Goal: Feedback & Contribution: Leave review/rating

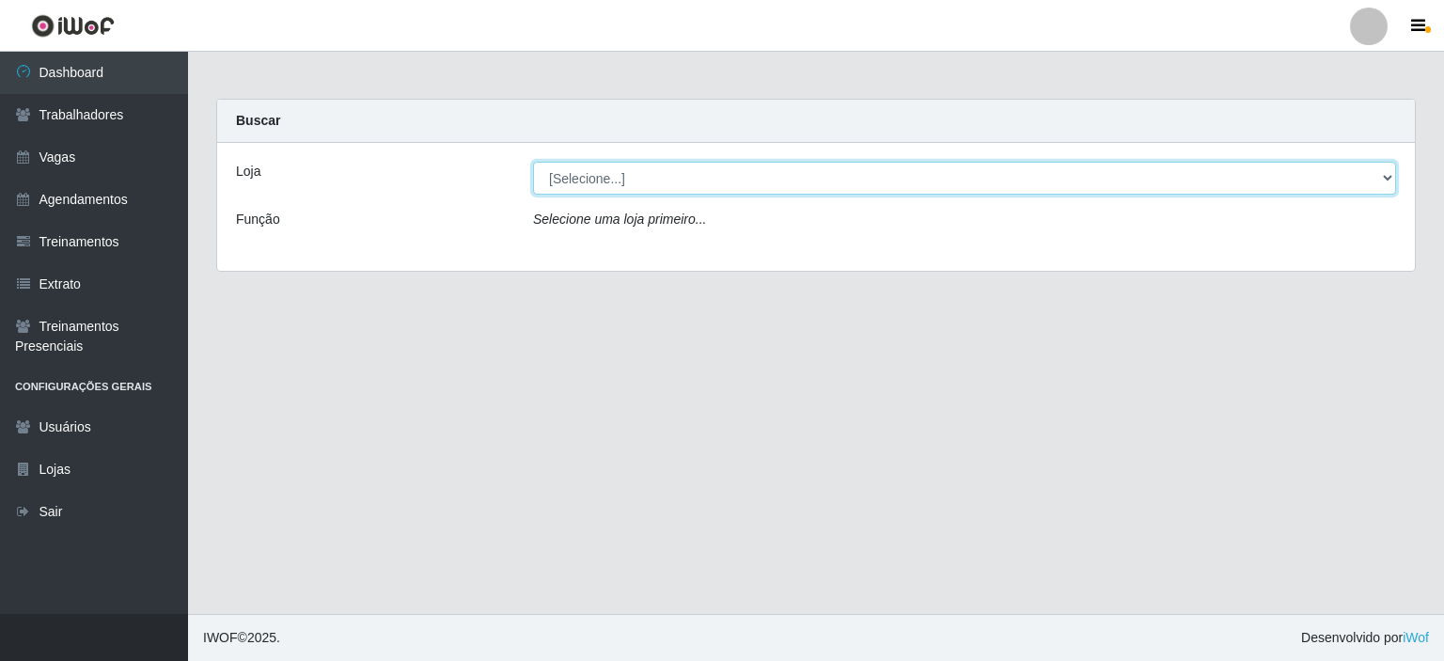
click at [674, 190] on select "[Selecione...] Iskisita Atakado - Centro de Distribuição" at bounding box center [964, 178] width 863 height 33
select select "425"
click at [533, 162] on select "[Selecione...] Iskisita Atakado - Centro de Distribuição" at bounding box center [964, 178] width 863 height 33
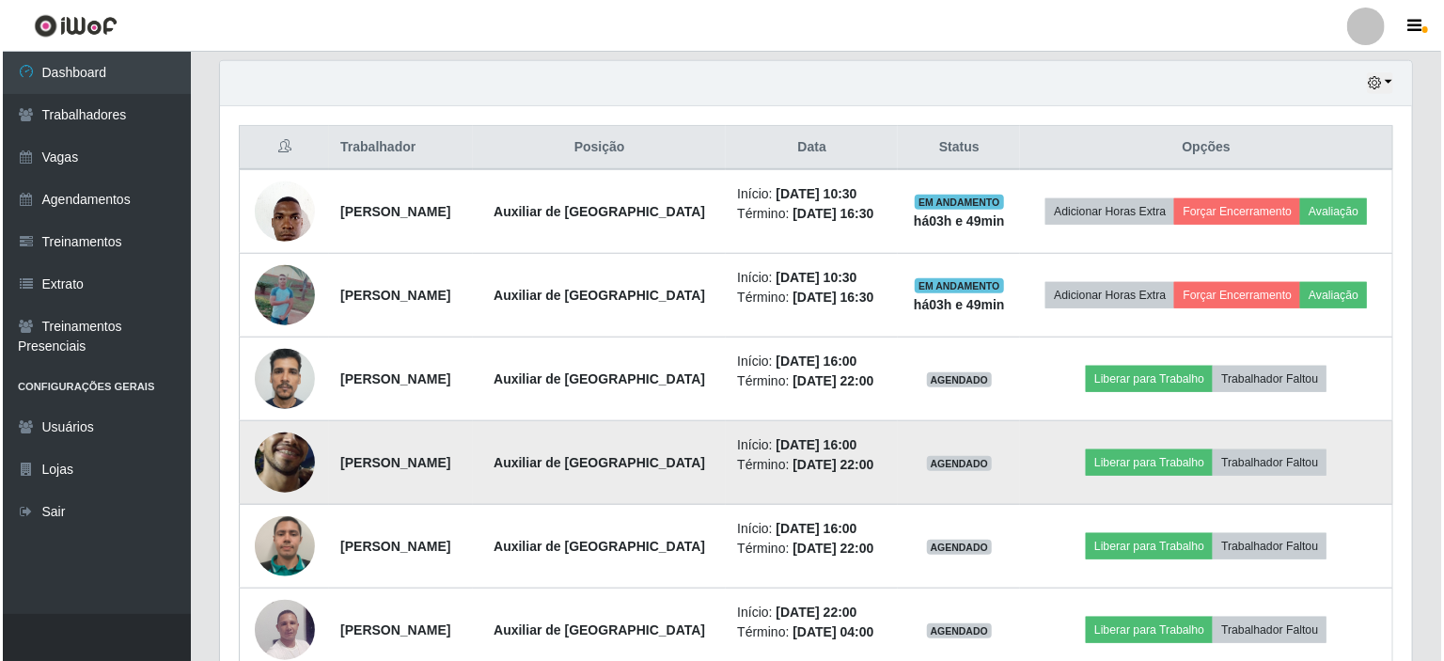
scroll to position [750, 0]
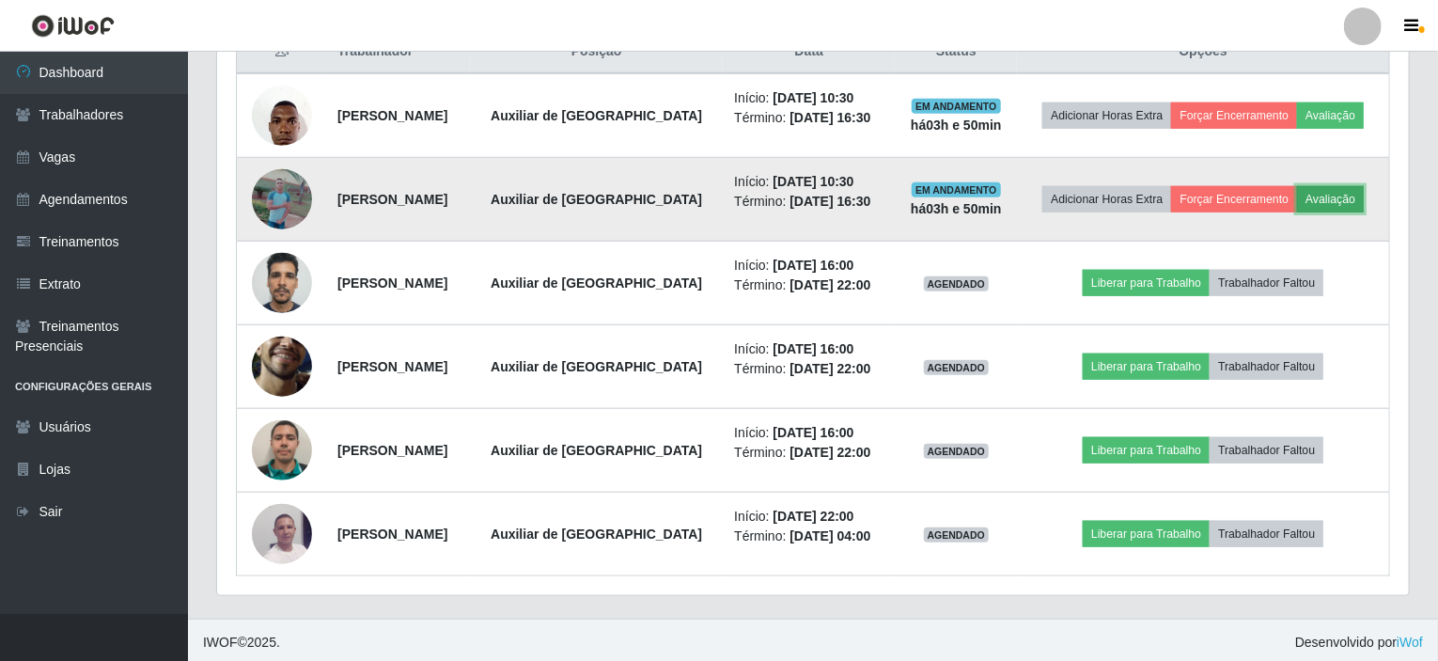
click at [1339, 201] on button "Avaliação" at bounding box center [1330, 199] width 67 height 26
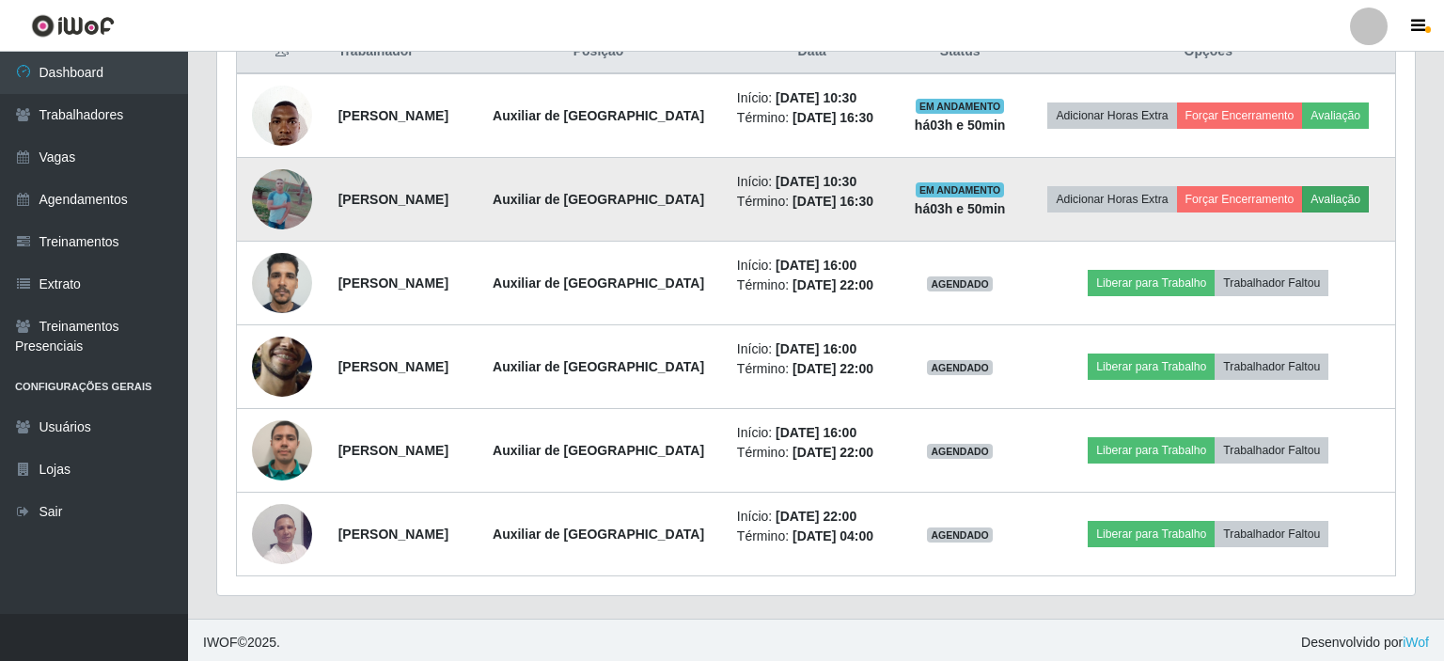
scroll to position [390, 1185]
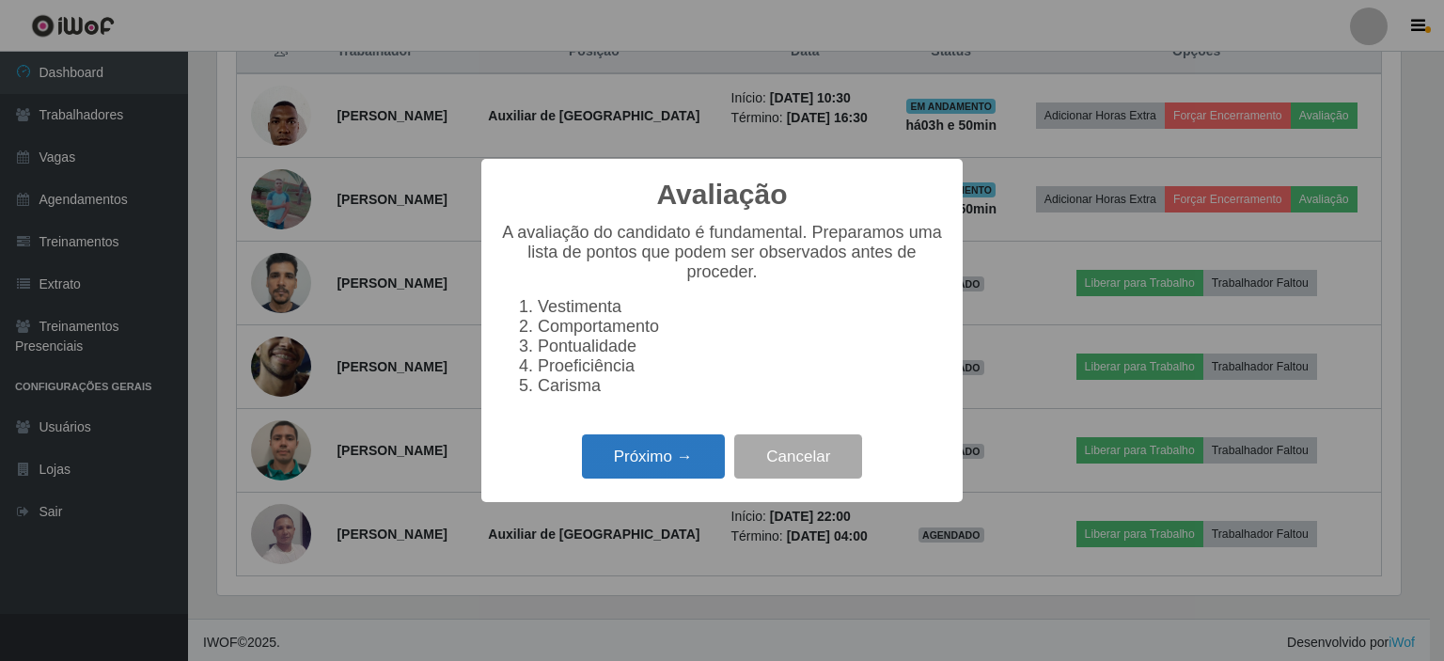
click at [693, 479] on button "Próximo →" at bounding box center [653, 456] width 143 height 44
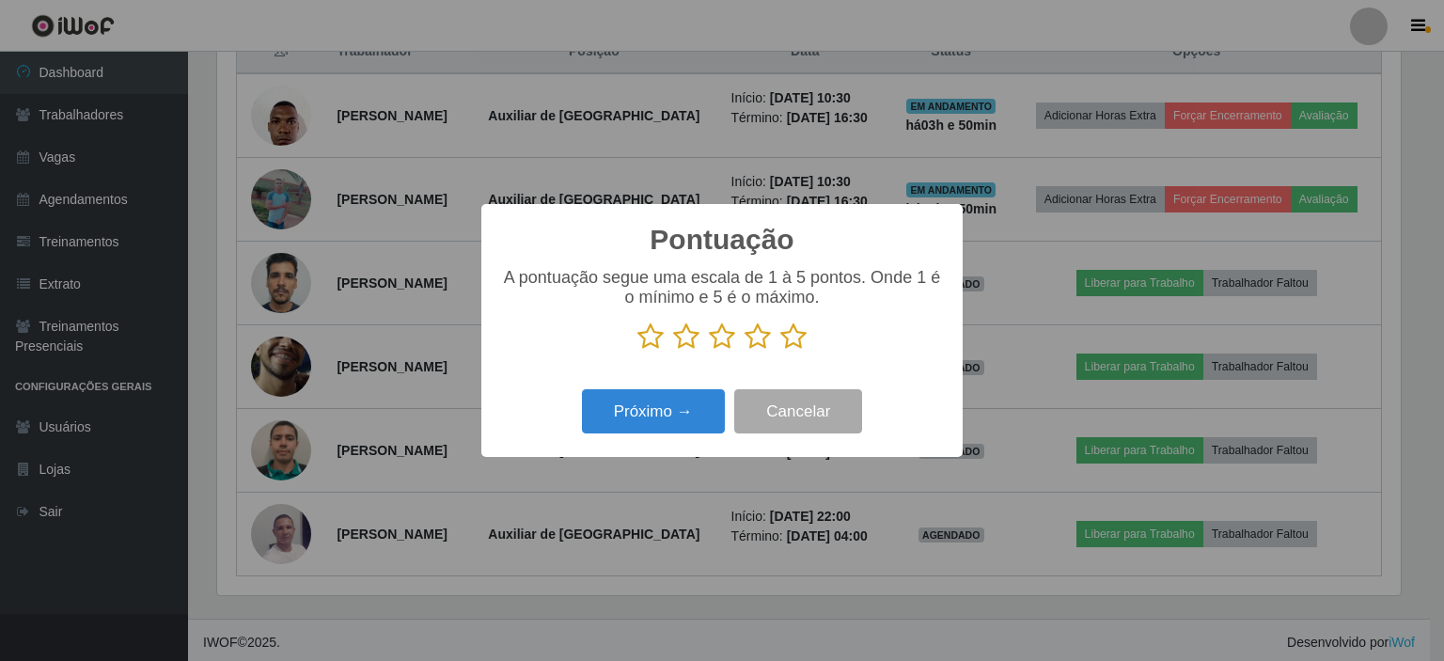
click at [692, 343] on icon at bounding box center [686, 336] width 26 height 28
click at [673, 351] on input "radio" at bounding box center [673, 351] width 0 height 0
click at [678, 420] on button "Próximo →" at bounding box center [653, 411] width 143 height 44
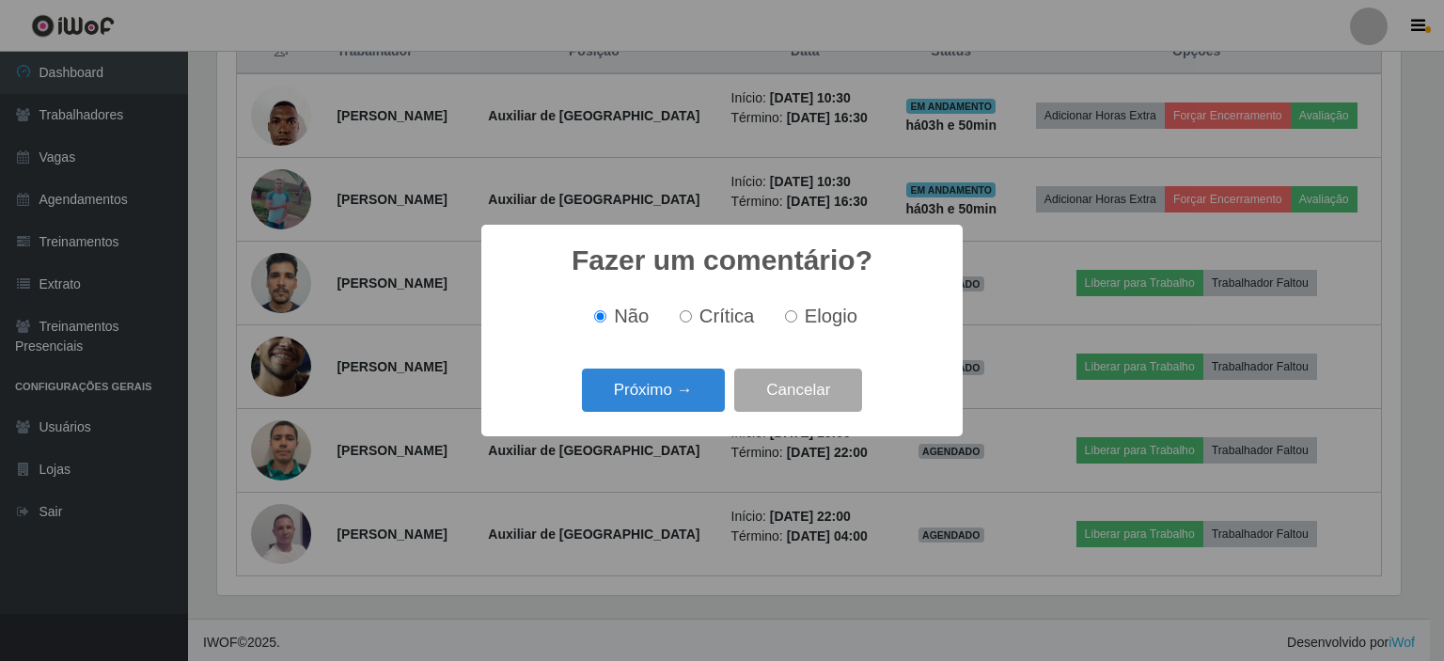
click at [731, 321] on span "Crítica" at bounding box center [726, 316] width 55 height 21
click at [692, 321] on input "Crítica" at bounding box center [686, 316] width 12 height 12
radio input "true"
click at [684, 394] on button "Próximo →" at bounding box center [653, 391] width 143 height 44
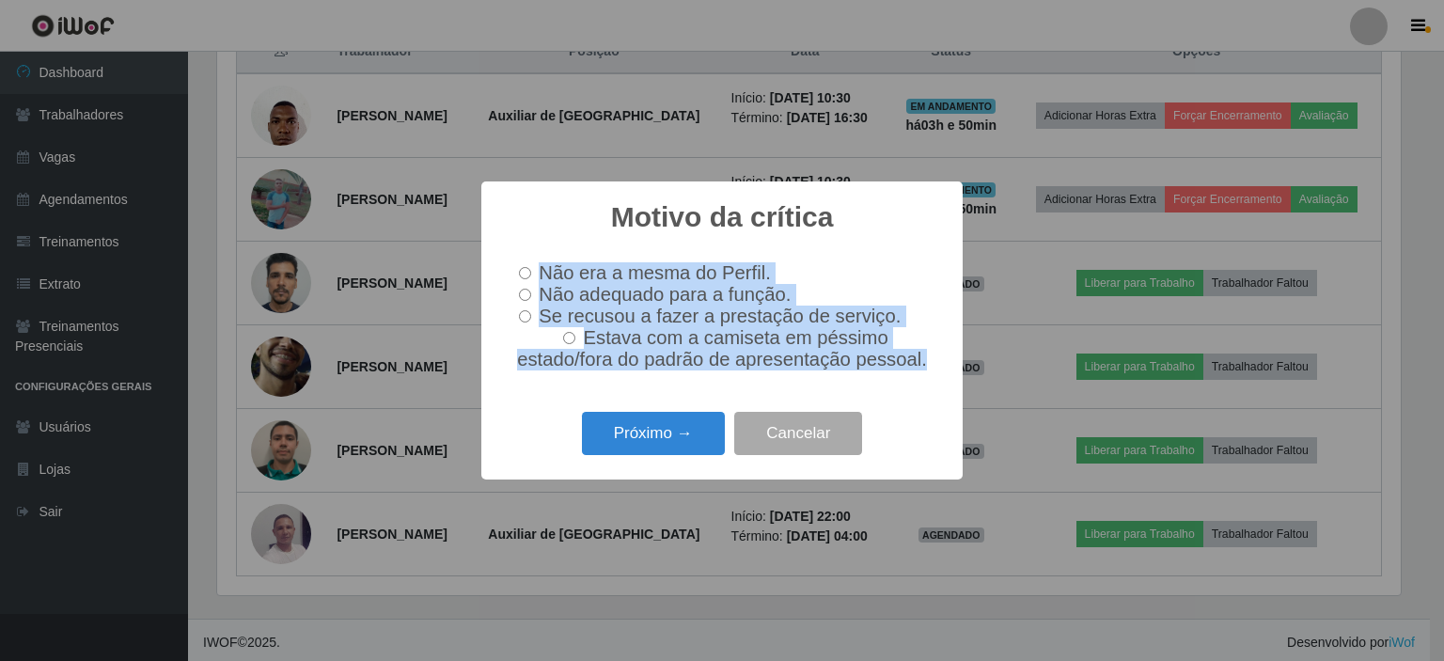
drag, startPoint x: 872, startPoint y: 193, endPoint x: 1297, endPoint y: 365, distance: 458.5
click at [1297, 365] on div "Motivo da crítica × Não era a mesma do Perfil. Não adequado para a função. Se r…" at bounding box center [722, 330] width 1444 height 661
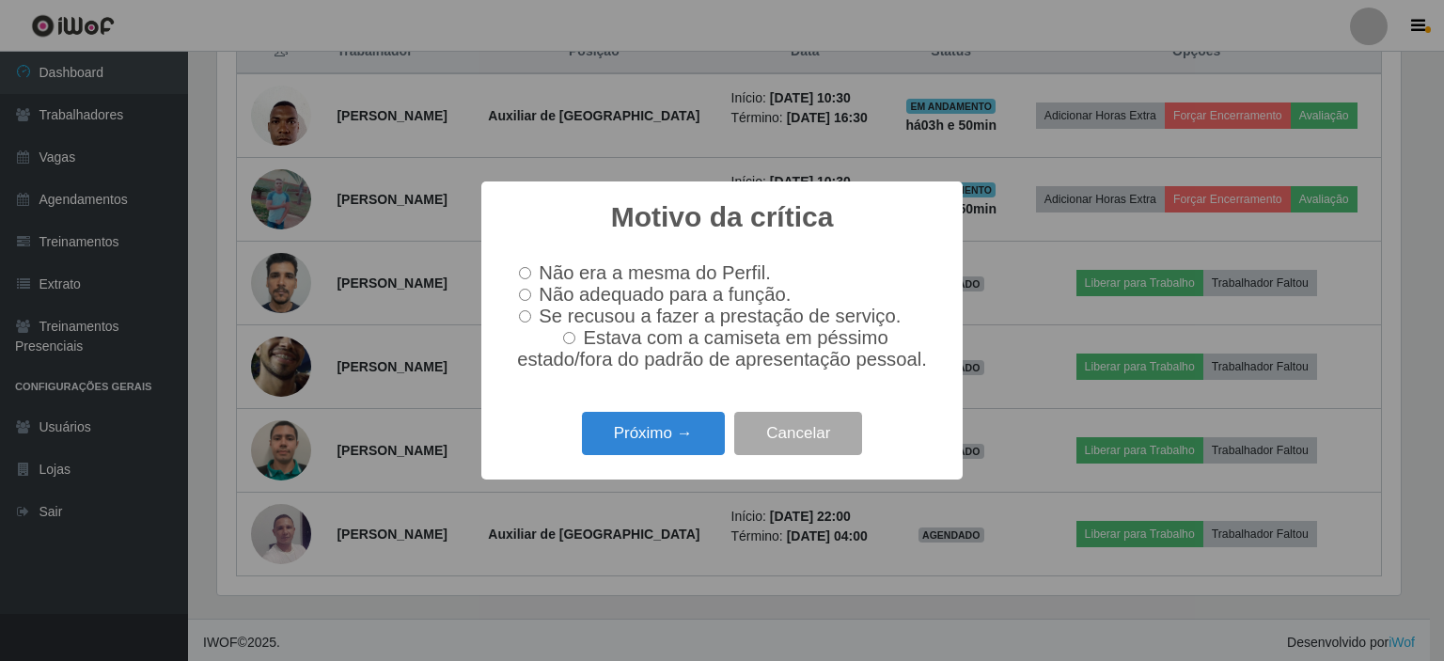
click at [671, 211] on h2 "Motivo da crítica" at bounding box center [722, 217] width 223 height 34
drag, startPoint x: 566, startPoint y: 189, endPoint x: 849, endPoint y: 182, distance: 283.1
click at [849, 182] on div "Motivo da crítica × Não era a mesma do Perfil. Não adequado para a função. Se r…" at bounding box center [721, 329] width 481 height 297
click at [876, 220] on div "Motivo da crítica ×" at bounding box center [722, 222] width 444 height 45
click at [821, 448] on button "Cancelar" at bounding box center [798, 434] width 128 height 44
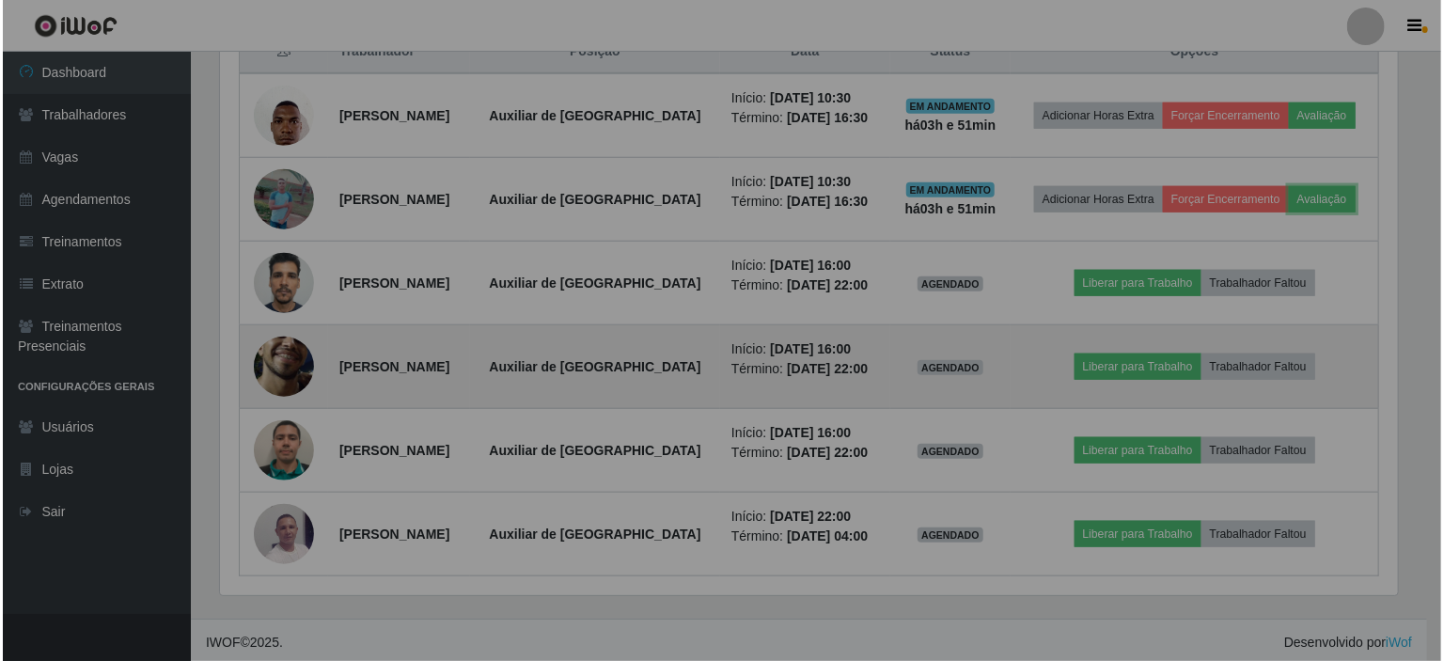
scroll to position [390, 1192]
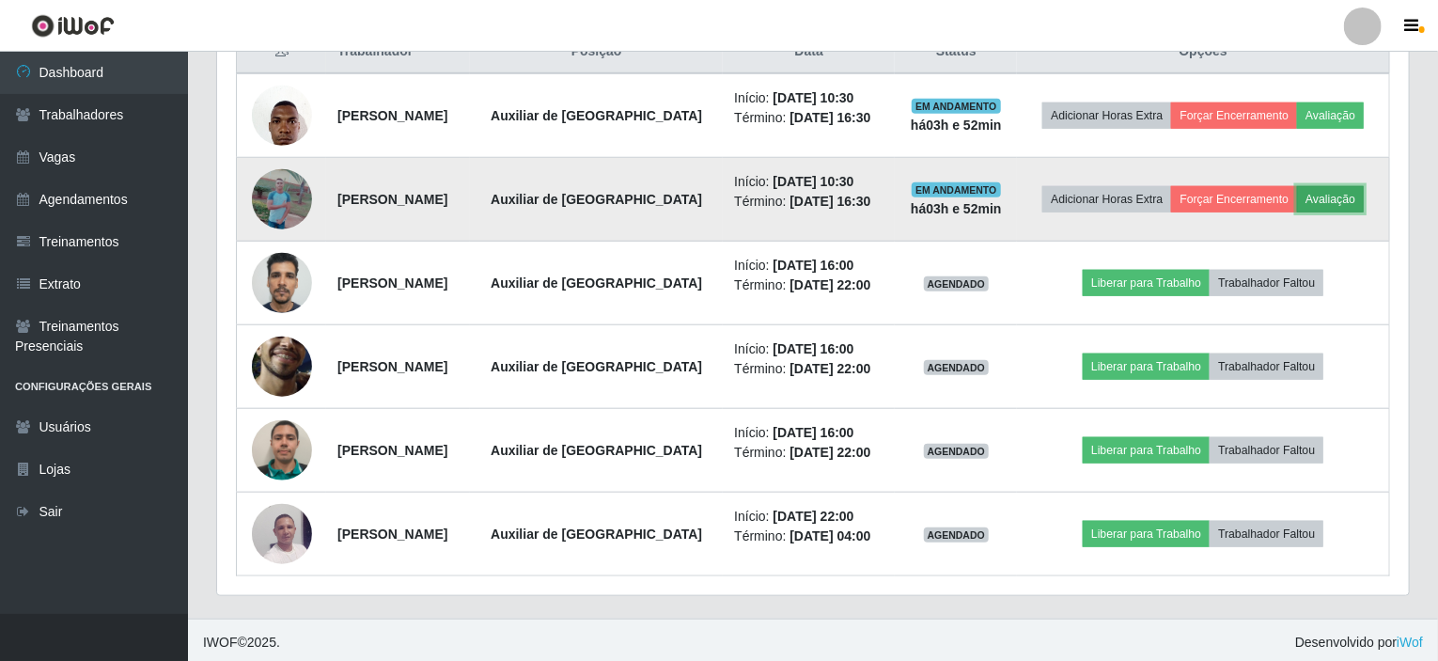
click at [1335, 195] on button "Avaliação" at bounding box center [1330, 199] width 67 height 26
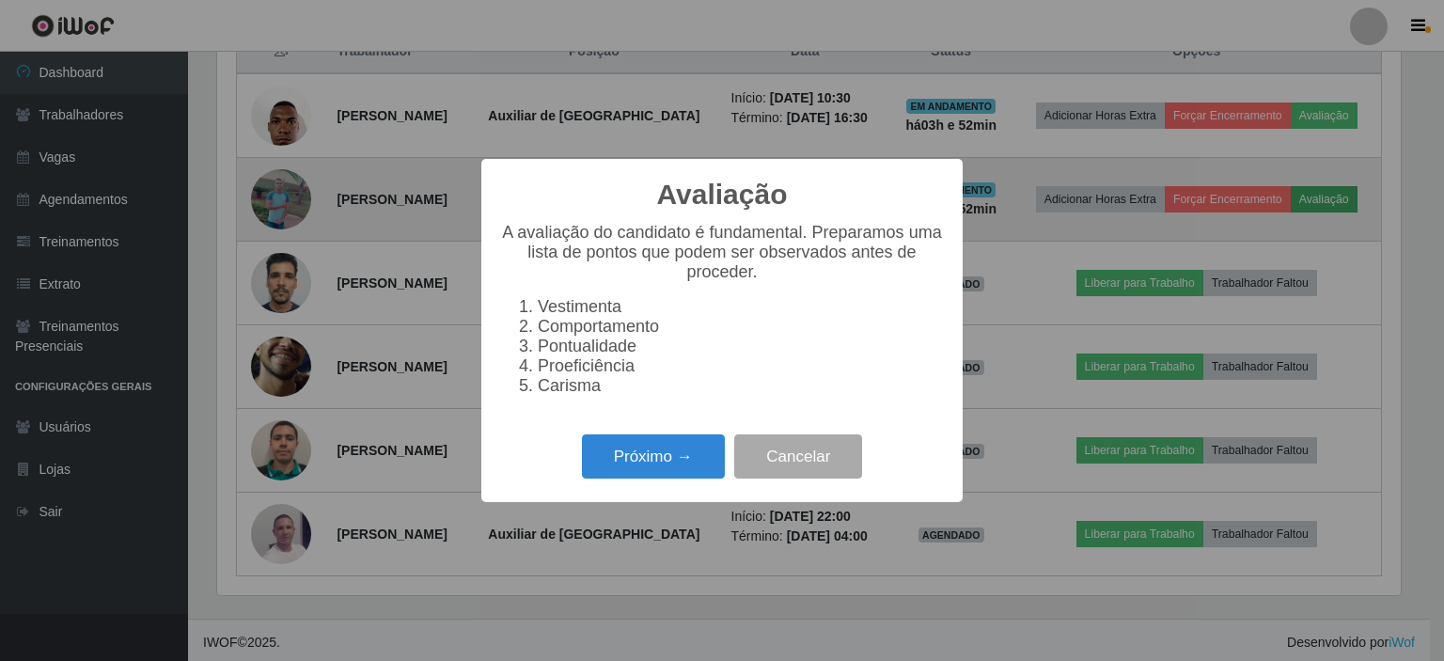
scroll to position [390, 1185]
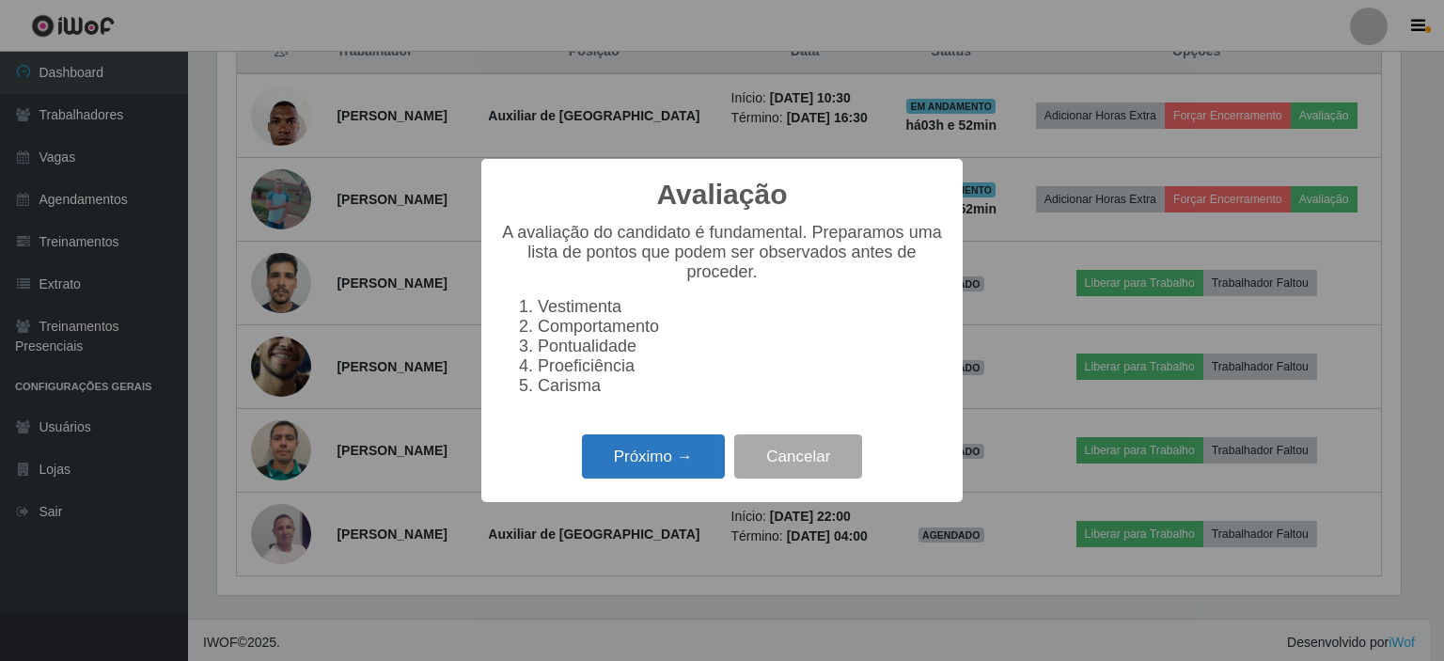
click at [626, 464] on button "Próximo →" at bounding box center [653, 456] width 143 height 44
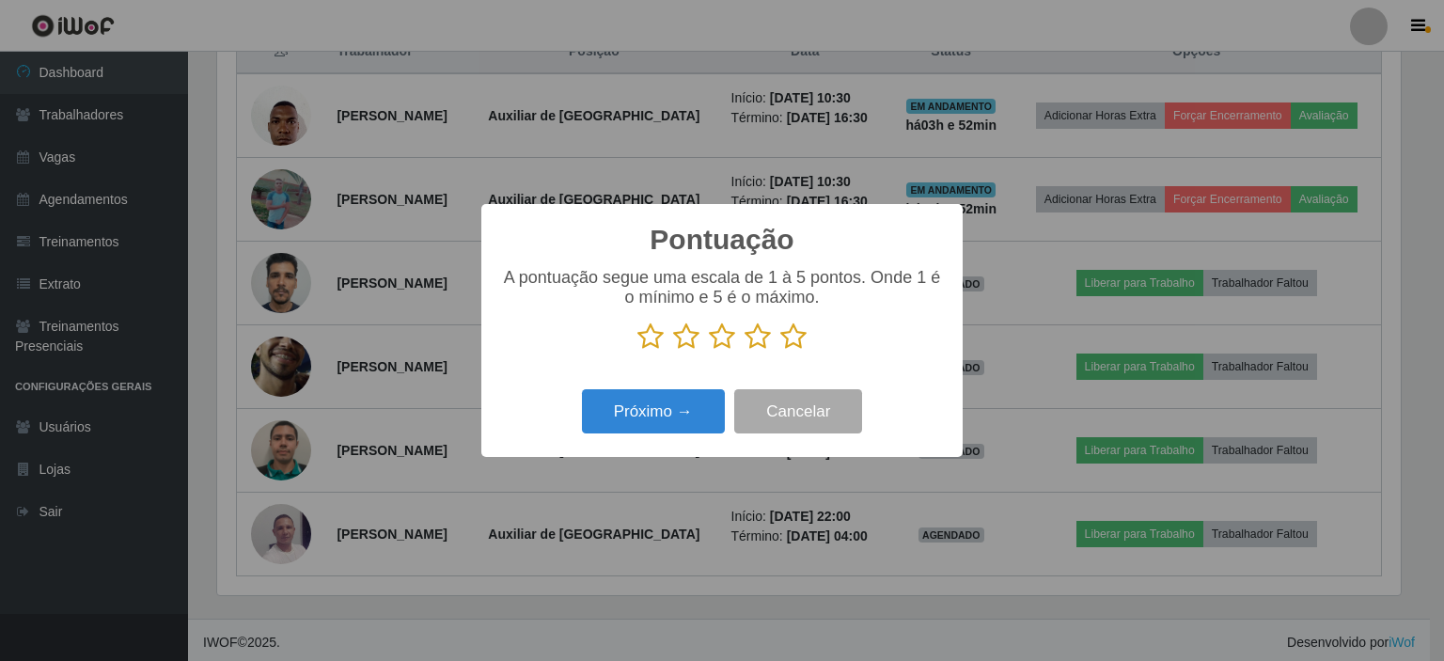
click at [684, 338] on icon at bounding box center [686, 336] width 26 height 28
click at [673, 351] on input "radio" at bounding box center [673, 351] width 0 height 0
click at [679, 409] on button "Próximo →" at bounding box center [653, 411] width 143 height 44
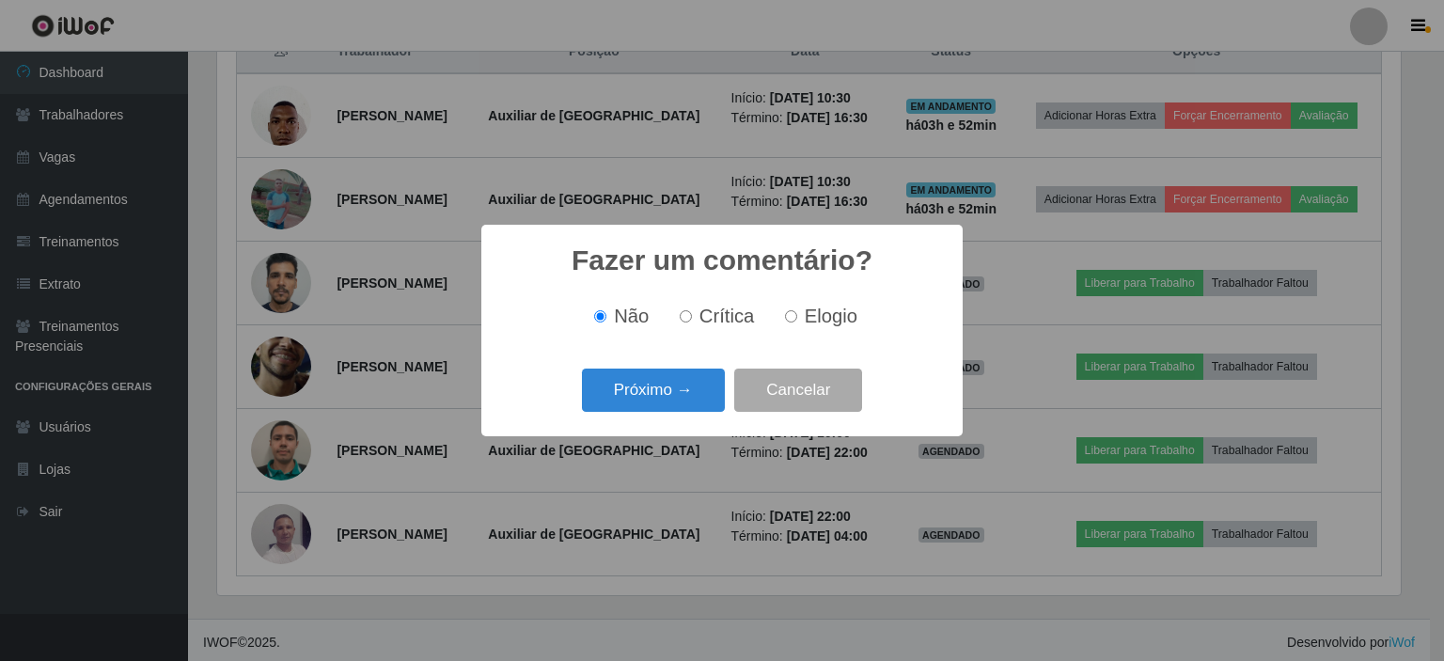
click at [746, 317] on span "Crítica" at bounding box center [726, 316] width 55 height 21
click at [692, 317] on input "Crítica" at bounding box center [686, 316] width 12 height 12
radio input "true"
click at [676, 395] on button "Próximo →" at bounding box center [653, 391] width 143 height 44
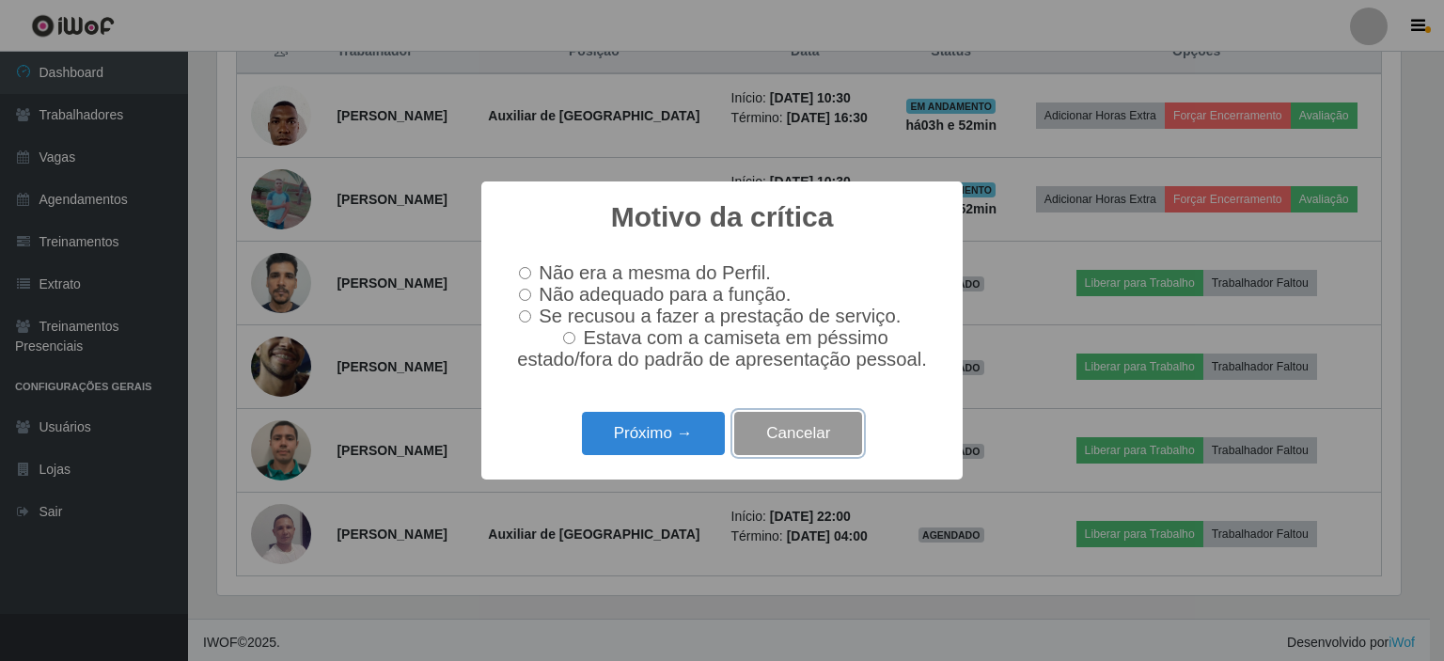
click at [850, 425] on button "Cancelar" at bounding box center [798, 434] width 128 height 44
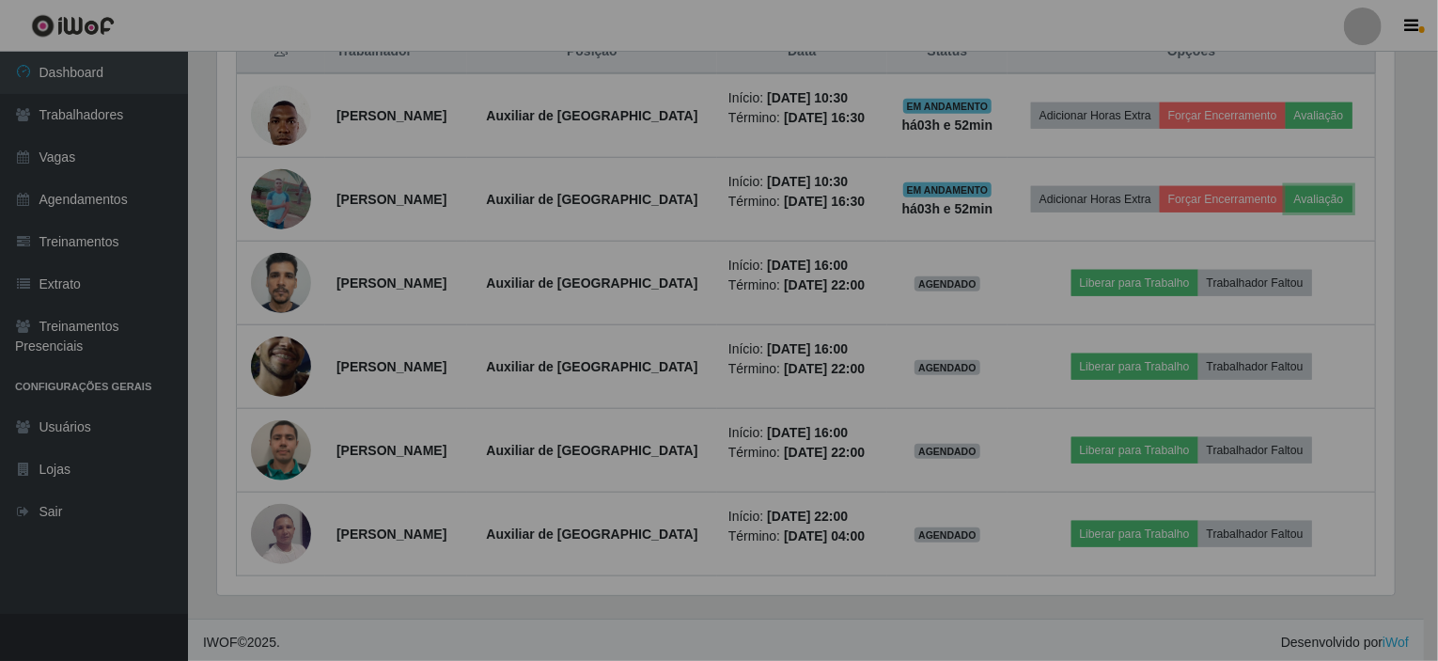
scroll to position [390, 1192]
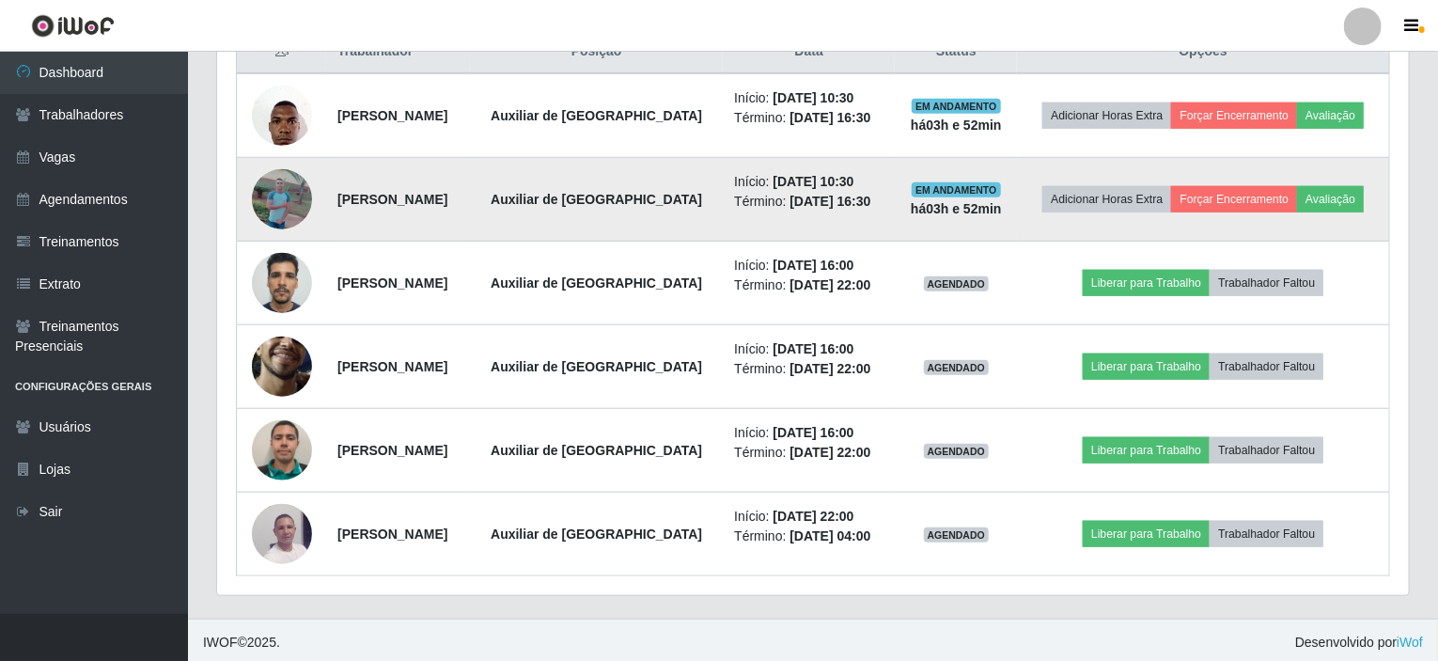
drag, startPoint x: 513, startPoint y: 200, endPoint x: 322, endPoint y: 198, distance: 190.9
click at [326, 198] on td "Gabriel Felipe Gomes Vieira" at bounding box center [398, 200] width 144 height 84
click at [448, 196] on strong "Gabriel Felipe Gomes Vieira" at bounding box center [393, 199] width 110 height 15
drag, startPoint x: 523, startPoint y: 197, endPoint x: 333, endPoint y: 190, distance: 190.1
click at [333, 190] on td "Gabriel Felipe Gomes Vieira" at bounding box center [398, 200] width 144 height 84
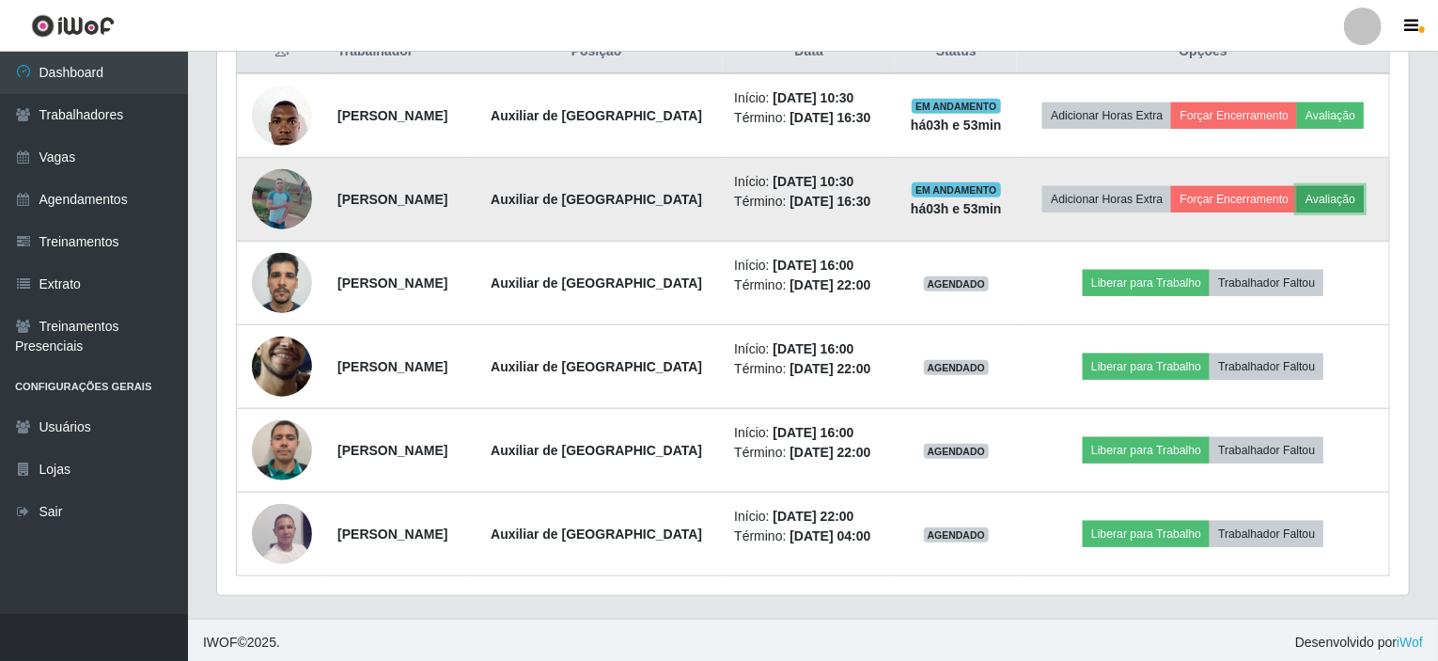
click at [1337, 202] on button "Avaliação" at bounding box center [1330, 199] width 67 height 26
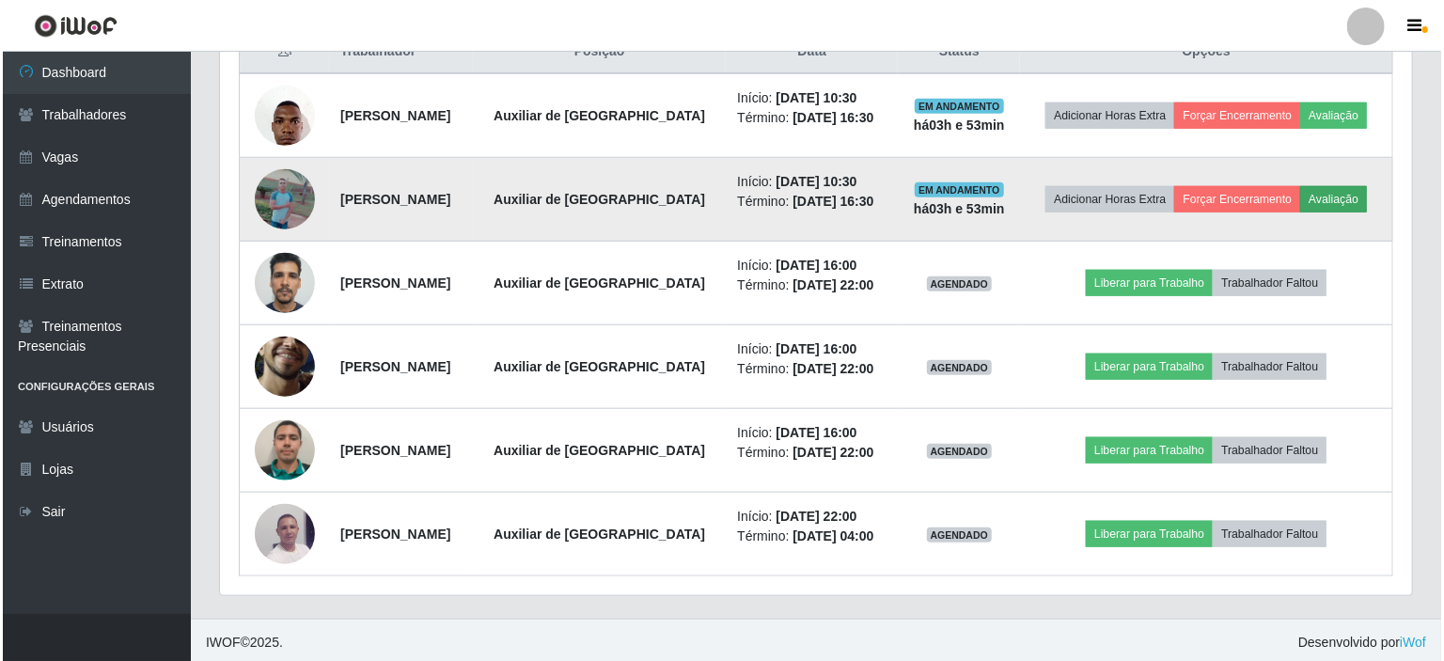
scroll to position [390, 1185]
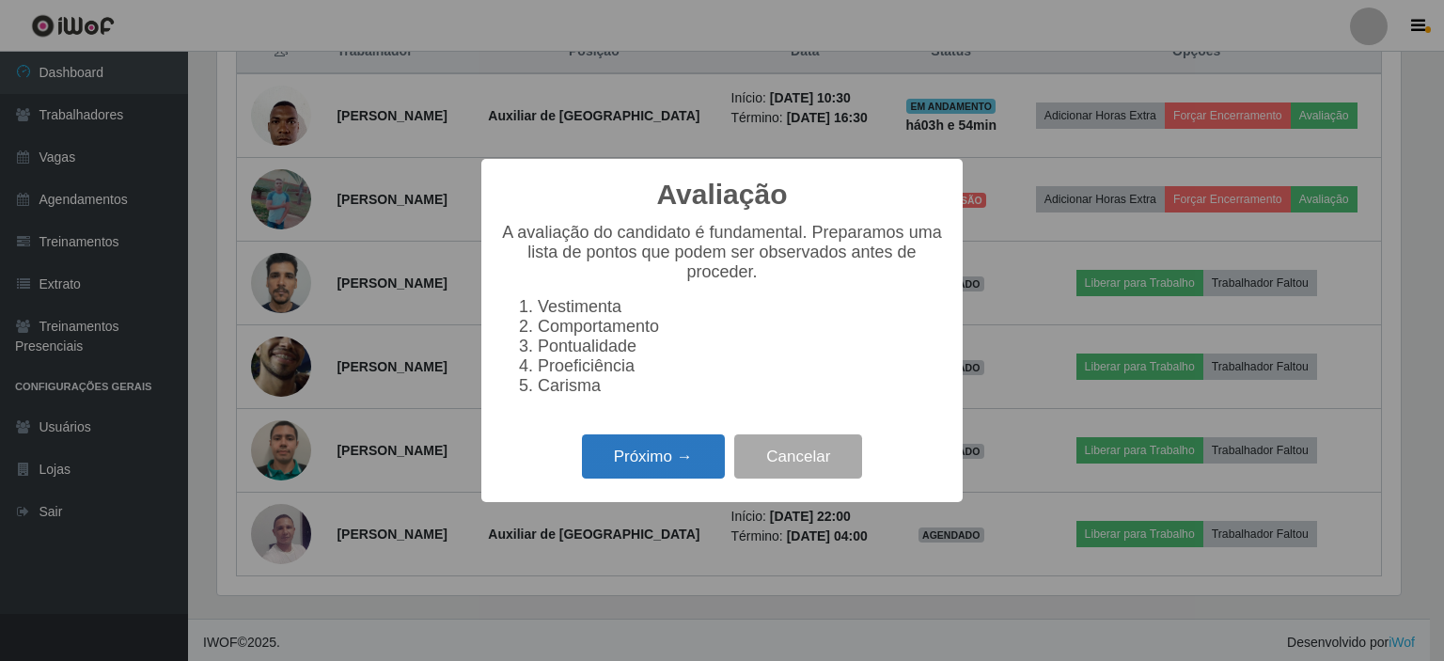
click at [661, 462] on button "Próximo →" at bounding box center [653, 456] width 143 height 44
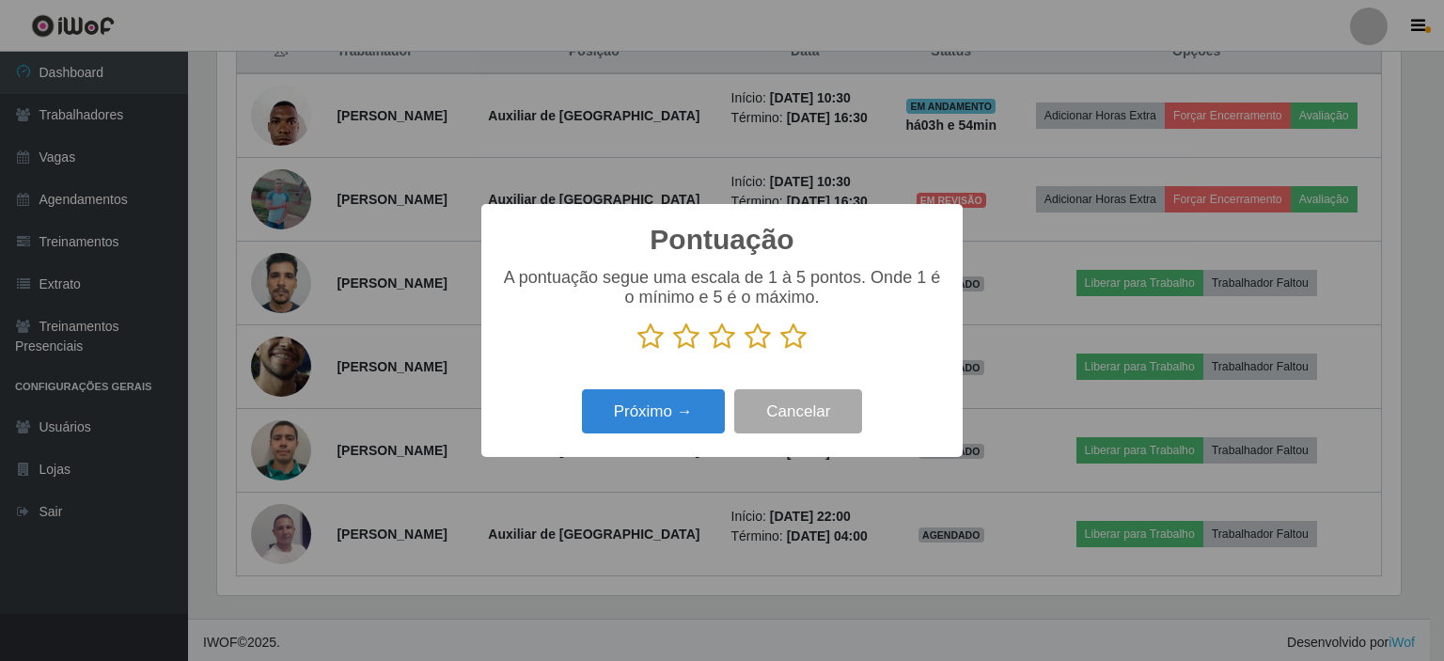
click at [669, 331] on p at bounding box center [722, 336] width 444 height 28
click at [681, 341] on icon at bounding box center [686, 336] width 26 height 28
click at [673, 351] on input "radio" at bounding box center [673, 351] width 0 height 0
click at [689, 420] on button "Próximo →" at bounding box center [653, 411] width 143 height 44
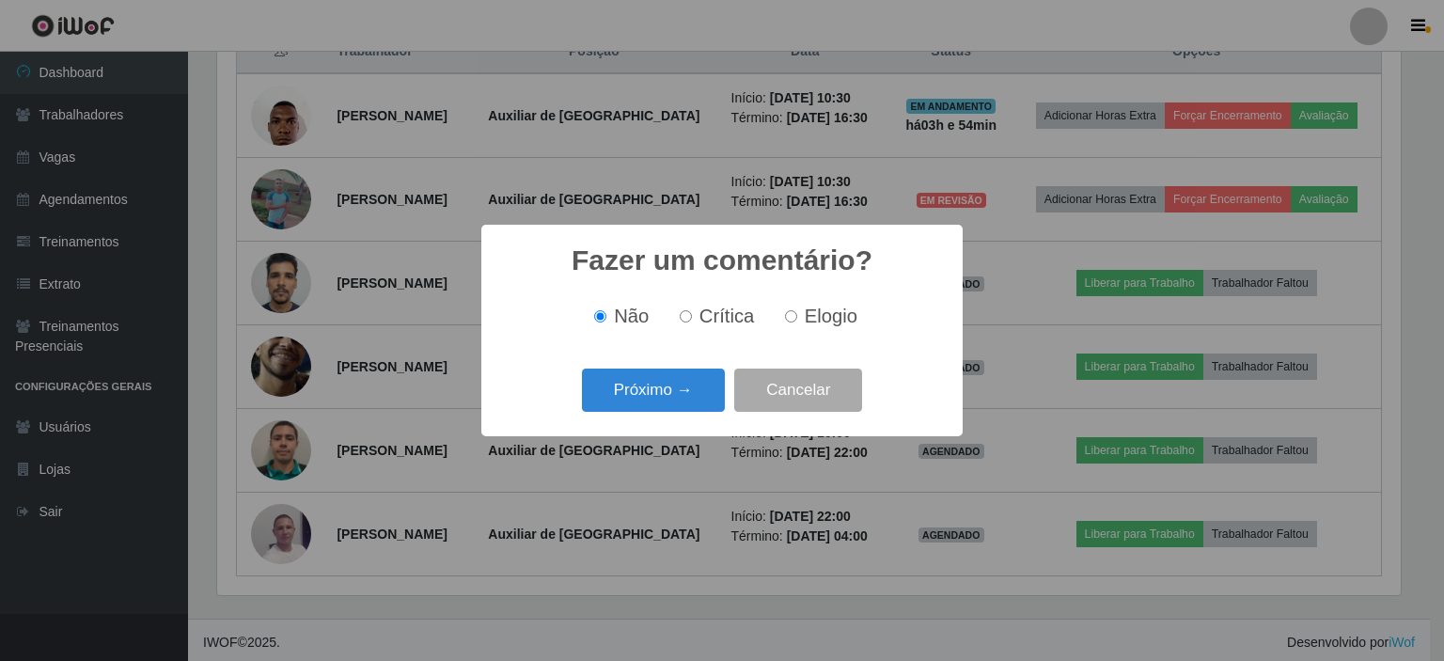
click at [715, 336] on div "Não Crítica Elogio" at bounding box center [722, 316] width 444 height 55
click at [731, 313] on span "Crítica" at bounding box center [726, 316] width 55 height 21
click at [692, 313] on input "Crítica" at bounding box center [686, 316] width 12 height 12
radio input "true"
click at [704, 387] on button "Próximo →" at bounding box center [653, 391] width 143 height 44
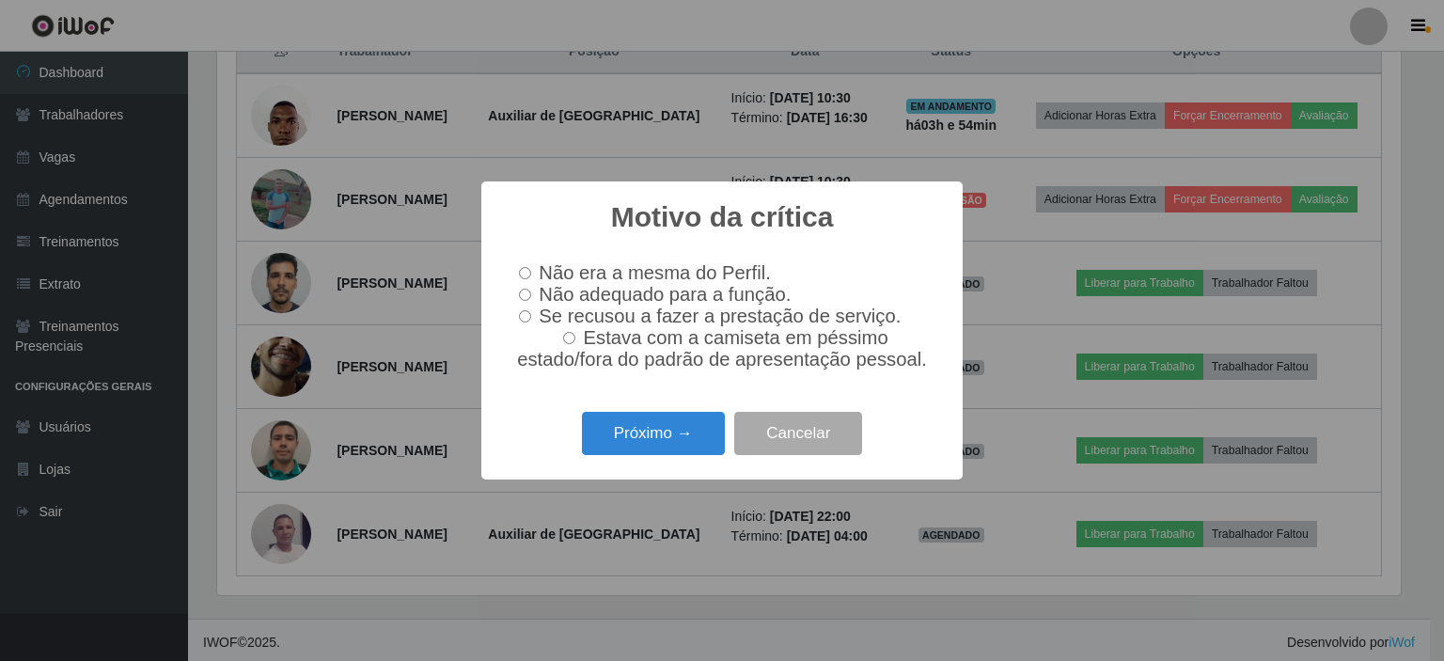
click at [729, 319] on span "Se recusou a fazer a prestação de serviço." at bounding box center [720, 316] width 362 height 21
click at [531, 319] on input "Se recusou a fazer a prestação de serviço." at bounding box center [525, 316] width 12 height 12
radio input "true"
click at [691, 437] on button "Próximo →" at bounding box center [653, 434] width 143 height 44
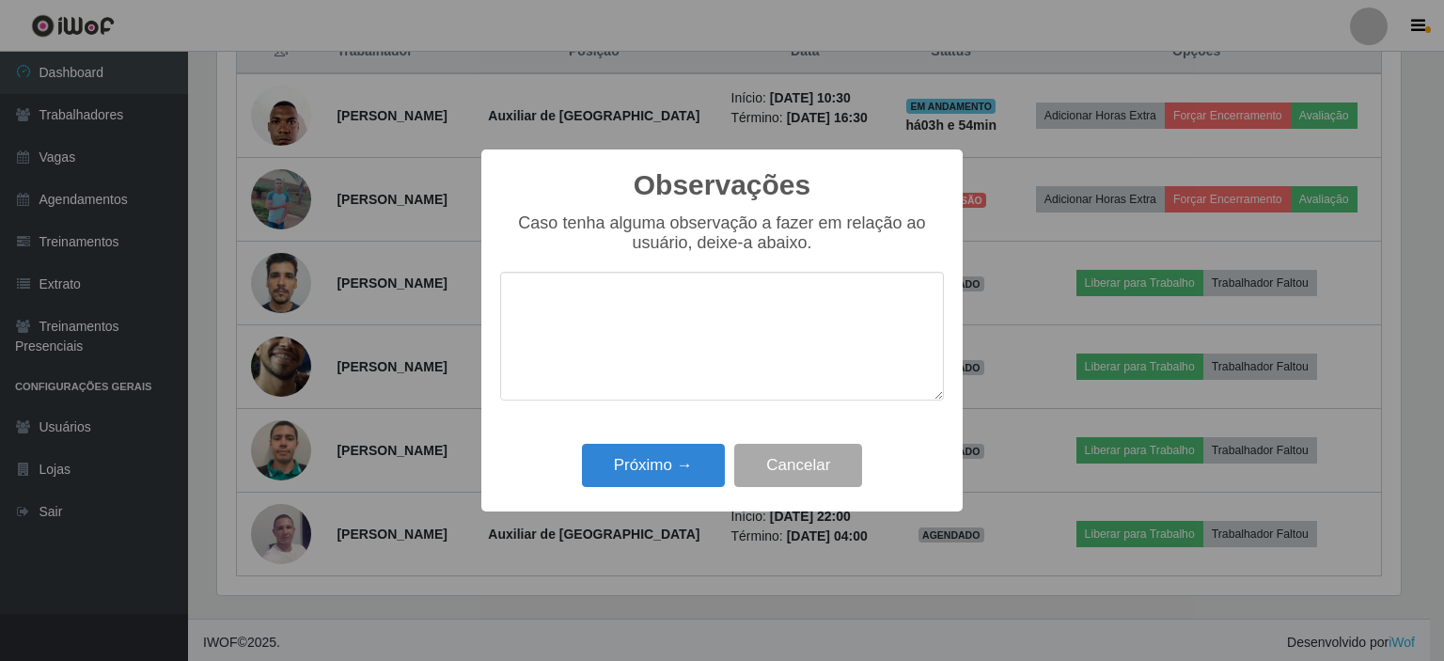
click at [643, 326] on textarea at bounding box center [722, 336] width 444 height 129
type textarea "O"
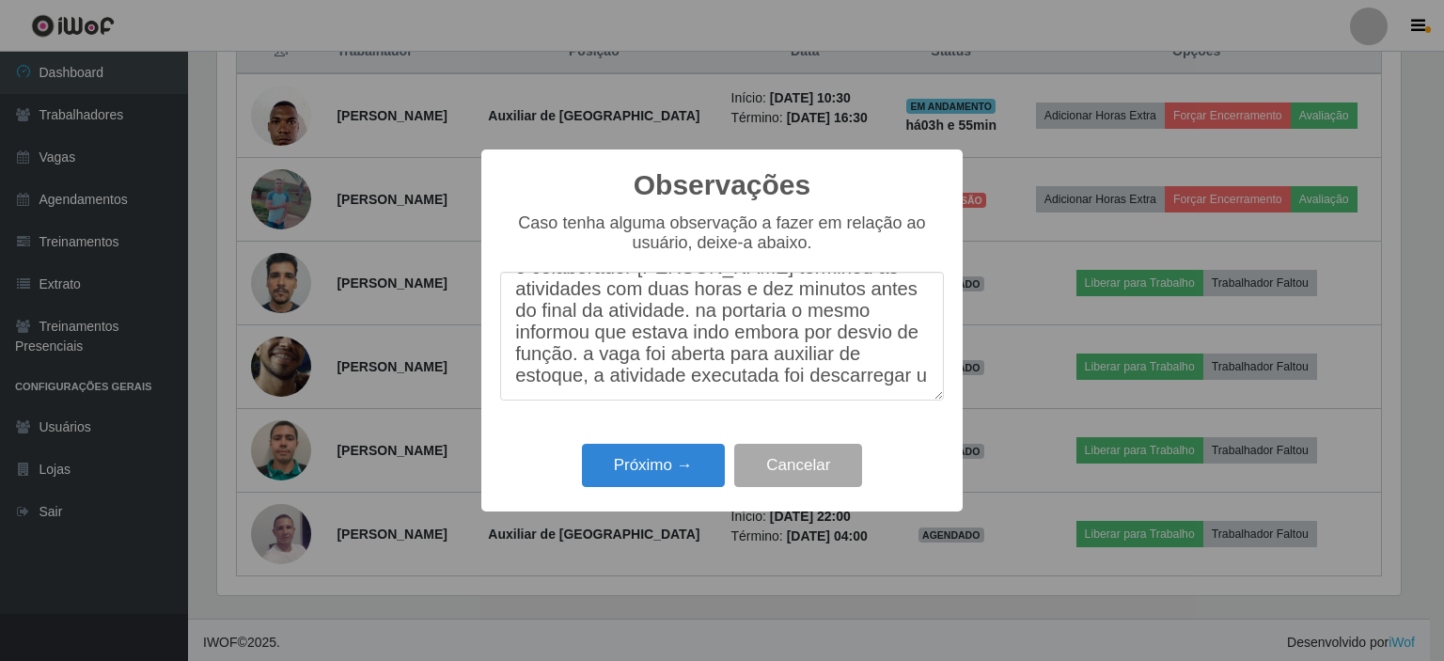
scroll to position [60, 0]
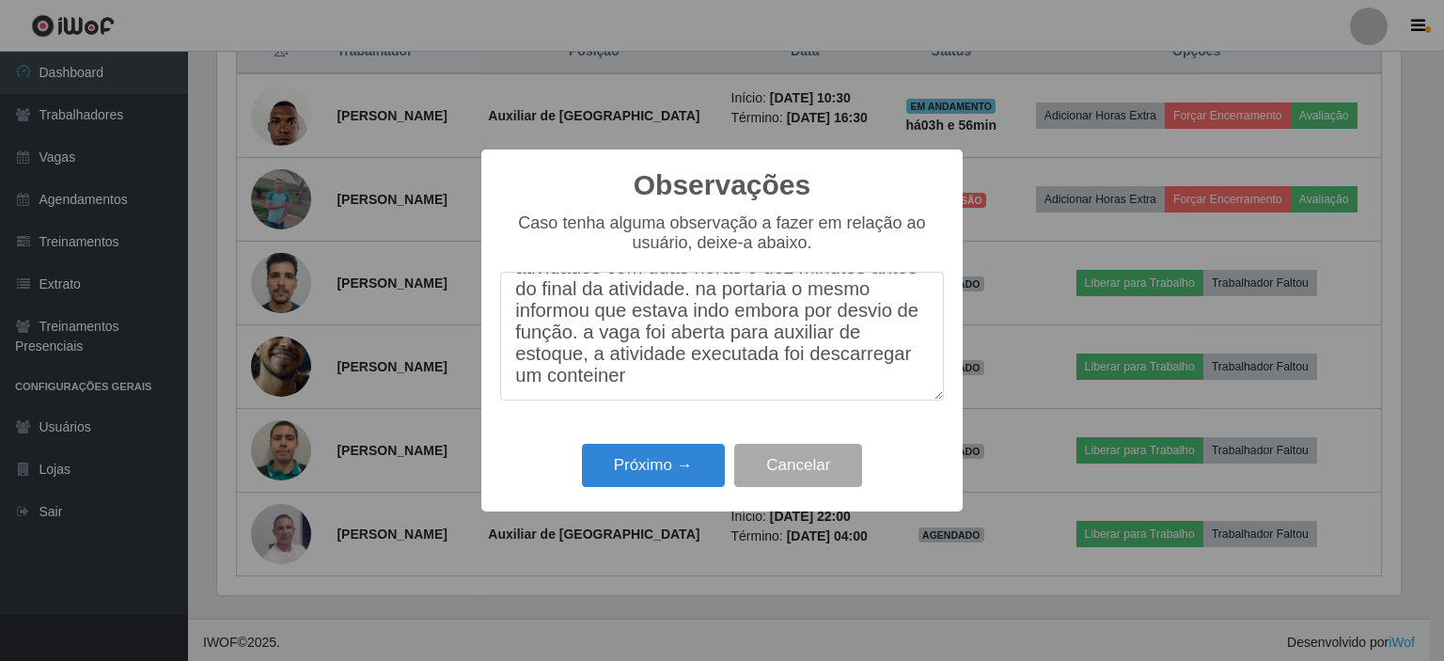
click at [593, 398] on textarea "o colaborador gabriel Felipe terminou as atividades com duas horas e dez minuto…" at bounding box center [722, 336] width 444 height 129
click at [652, 394] on textarea "o colaborador gabriel Felipe terminou as atividades com duas horas e dez minuto…" at bounding box center [722, 336] width 444 height 129
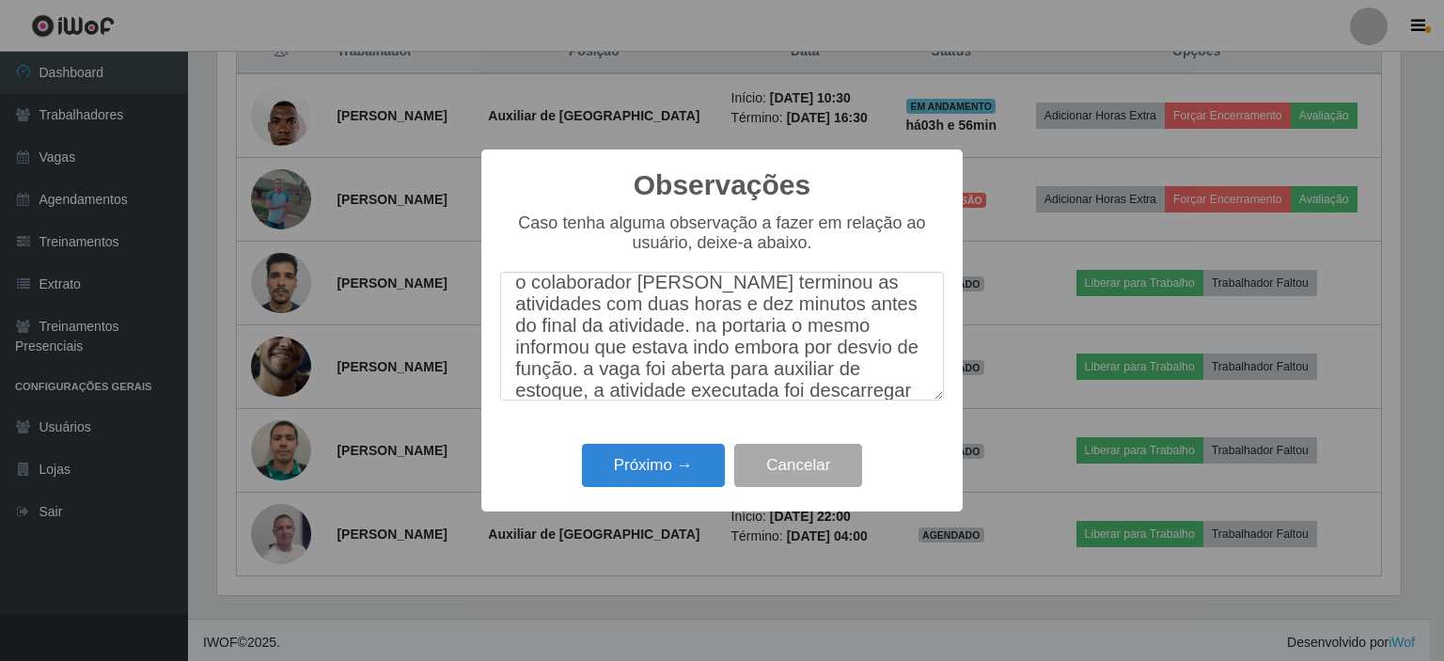
scroll to position [0, 0]
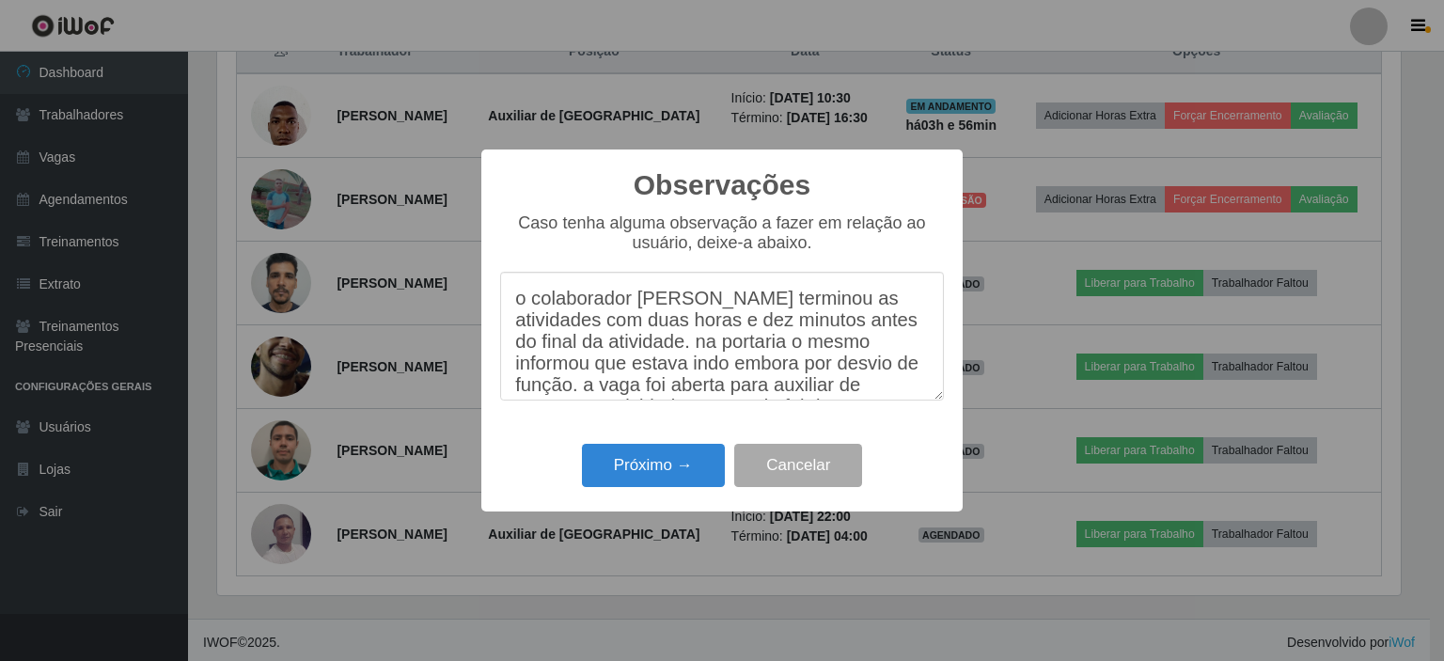
drag, startPoint x: 685, startPoint y: 352, endPoint x: 587, endPoint y: 354, distance: 98.7
click at [587, 354] on textarea "o colaborador gabriel Felipe terminou as atividades com duas horas e dez minuto…" at bounding box center [722, 336] width 444 height 129
drag, startPoint x: 615, startPoint y: 378, endPoint x: 360, endPoint y: 140, distance: 348.6
click at [360, 140] on div "Observações × Caso tenha alguma observação a fazer em relação ao usuário, deixe…" at bounding box center [722, 330] width 1444 height 661
click at [785, 347] on textarea "o colaborador gabriel Felipe terminou as atividades com duas horas e dez minuto…" at bounding box center [722, 336] width 444 height 129
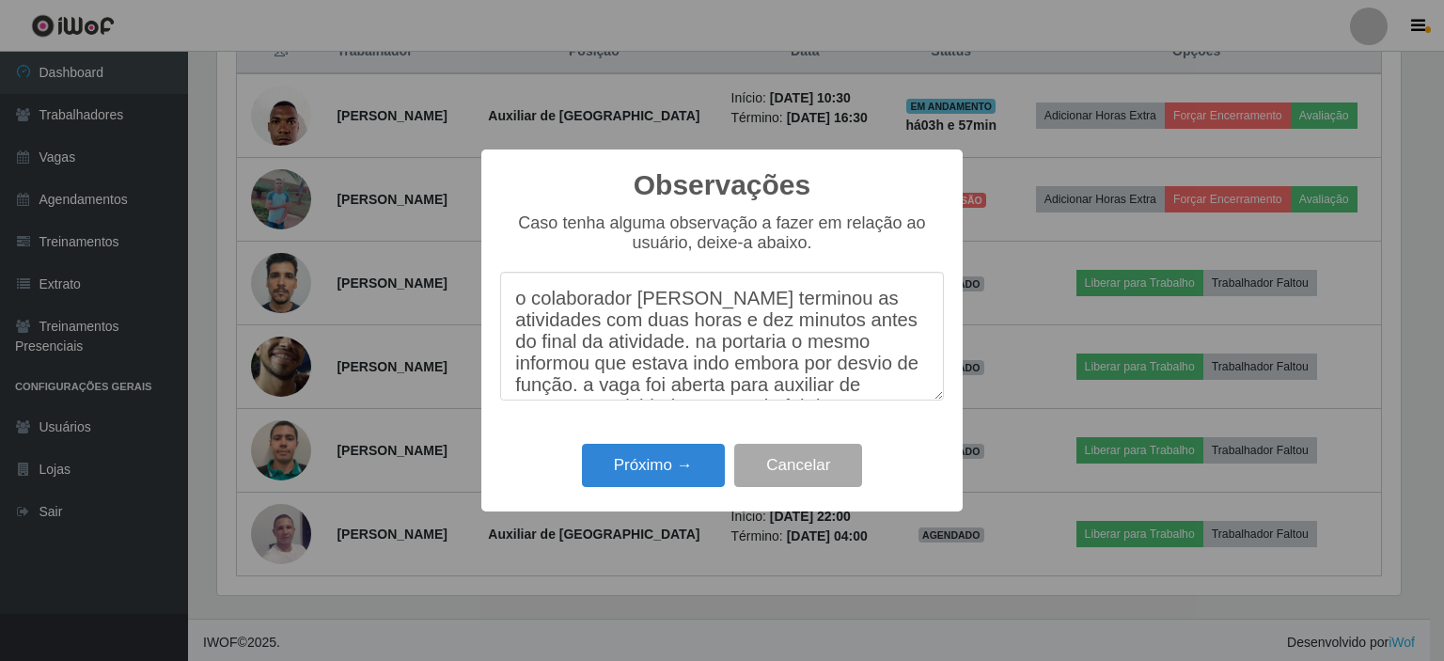
drag, startPoint x: 684, startPoint y: 352, endPoint x: 517, endPoint y: 354, distance: 166.4
click at [517, 354] on textarea "o colaborador gabriel Felipe terminou as atividades com duas horas e dez minuto…" at bounding box center [722, 336] width 444 height 129
drag, startPoint x: 662, startPoint y: 353, endPoint x: 640, endPoint y: 354, distance: 21.7
click at [640, 354] on textarea "o colaborador gabriel Felipe terminou as atividades com duas horas e dez minuto…" at bounding box center [722, 336] width 444 height 129
click at [745, 353] on textarea "o colaborador gabriel Felipe terminou as atividades com duas horas e dez minuto…" at bounding box center [722, 336] width 444 height 129
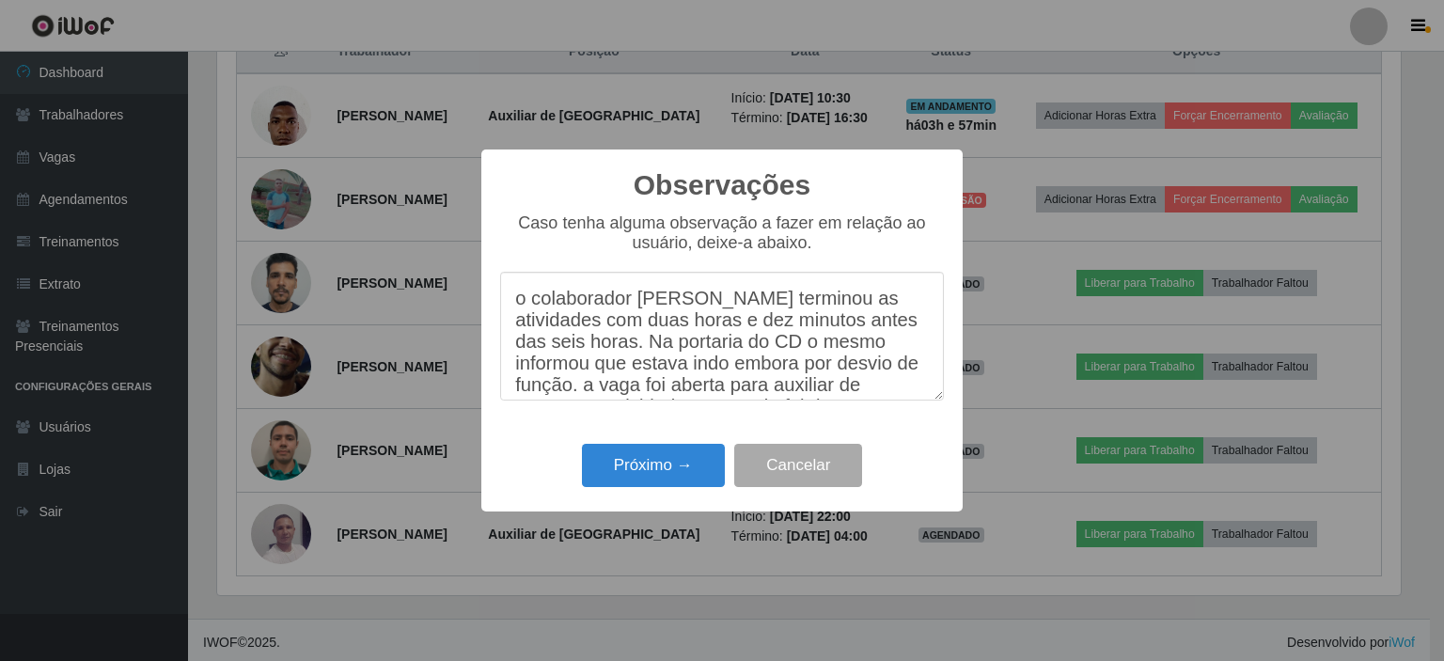
scroll to position [94, 0]
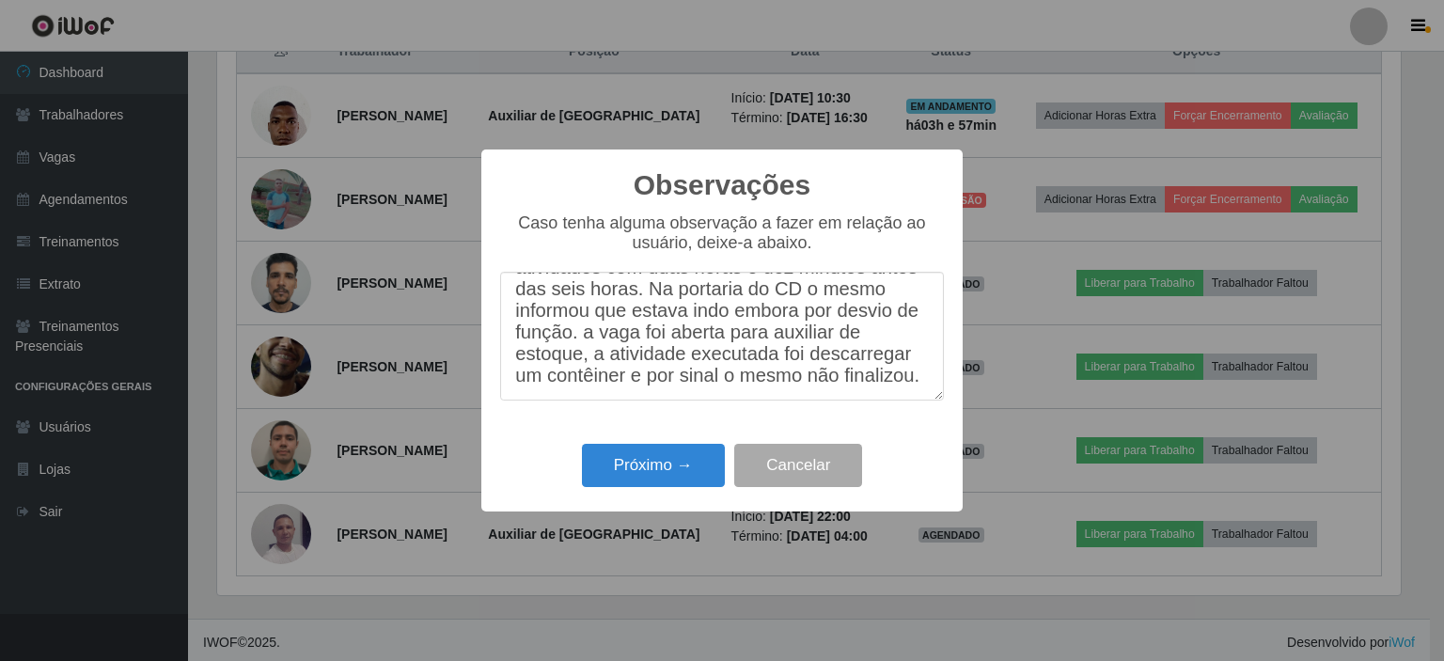
click at [620, 310] on textarea "o colaborador gabriel Felipe terminou as atividades com duas horas e dez minuto…" at bounding box center [722, 336] width 444 height 129
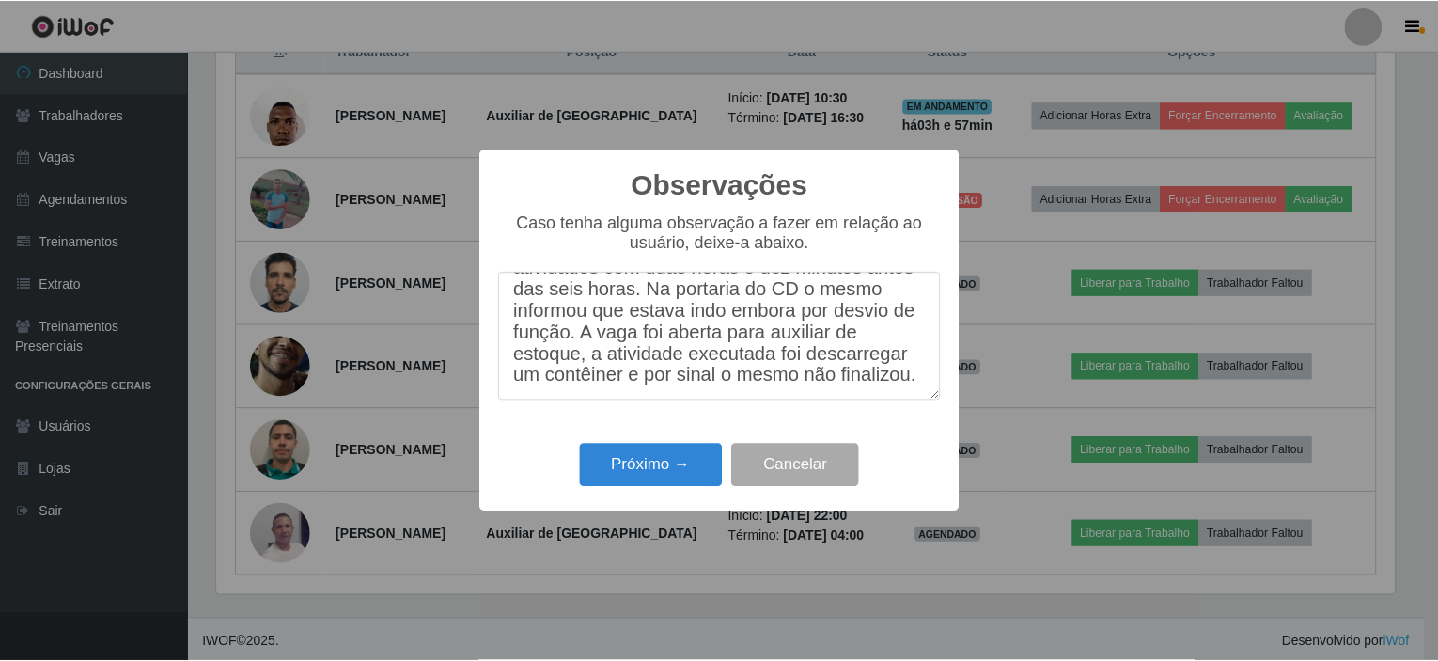
scroll to position [100, 0]
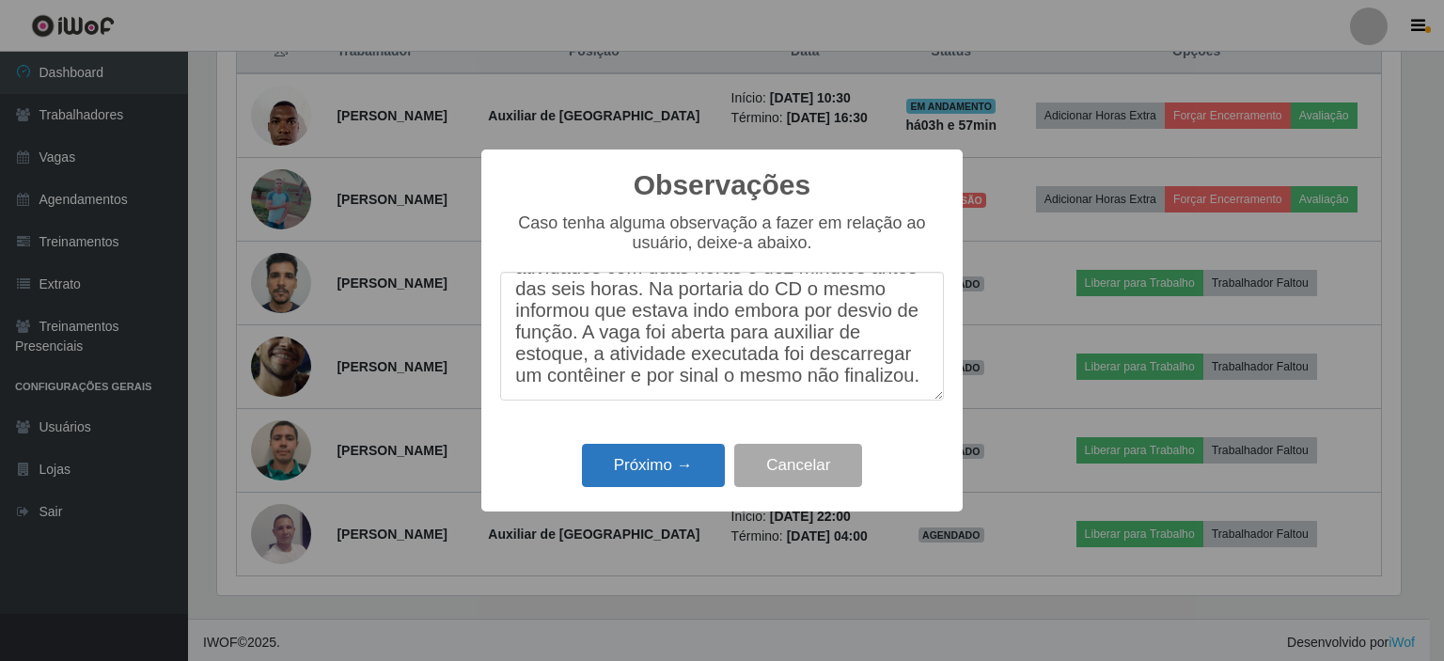
type textarea "o colaborador gabriel Felipe terminou as atividades com duas horas e dez minuto…"
click at [635, 462] on button "Próximo →" at bounding box center [653, 466] width 143 height 44
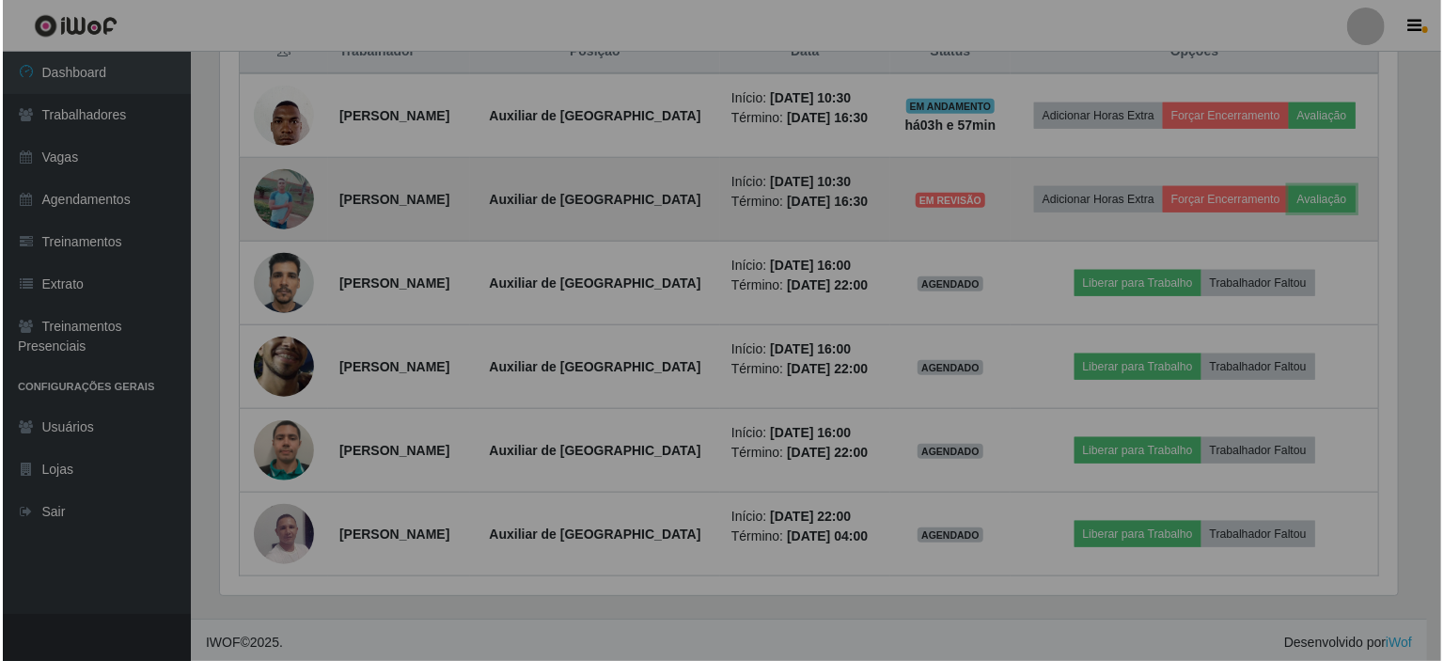
scroll to position [390, 1192]
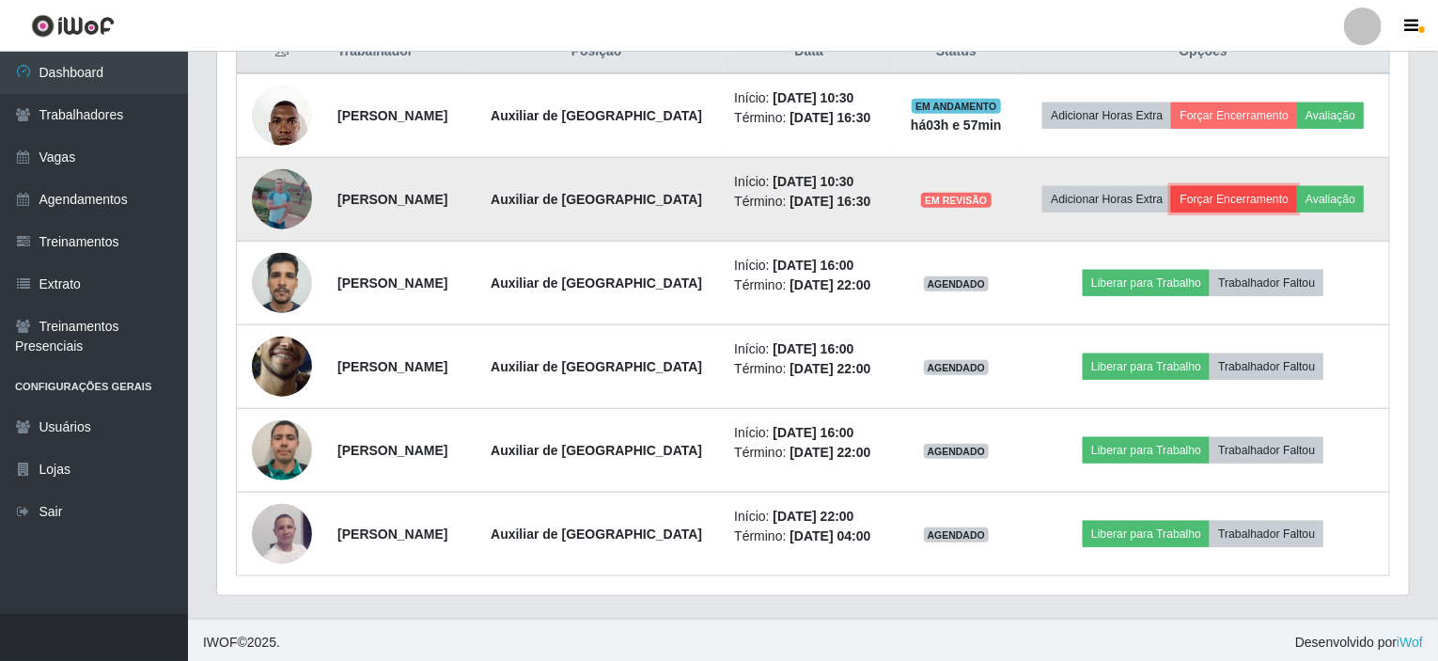
click at [1265, 196] on button "Forçar Encerramento" at bounding box center [1234, 199] width 126 height 26
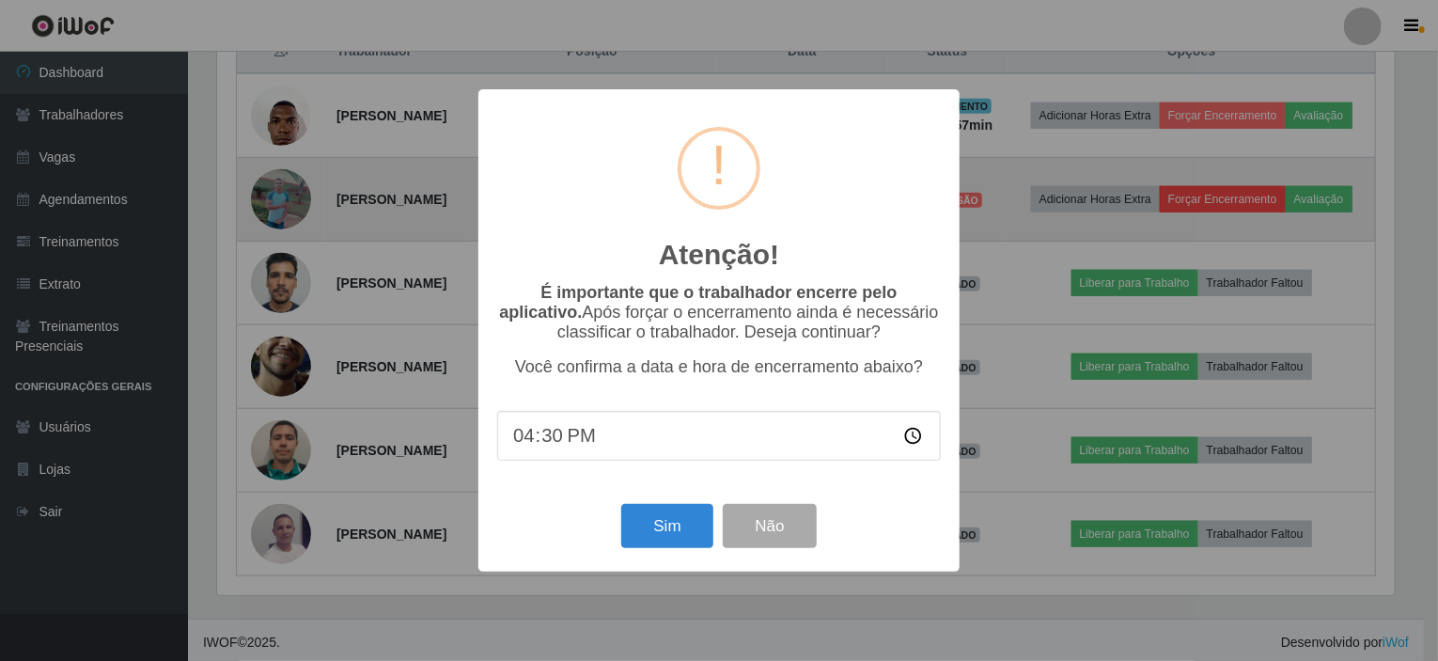
scroll to position [390, 1185]
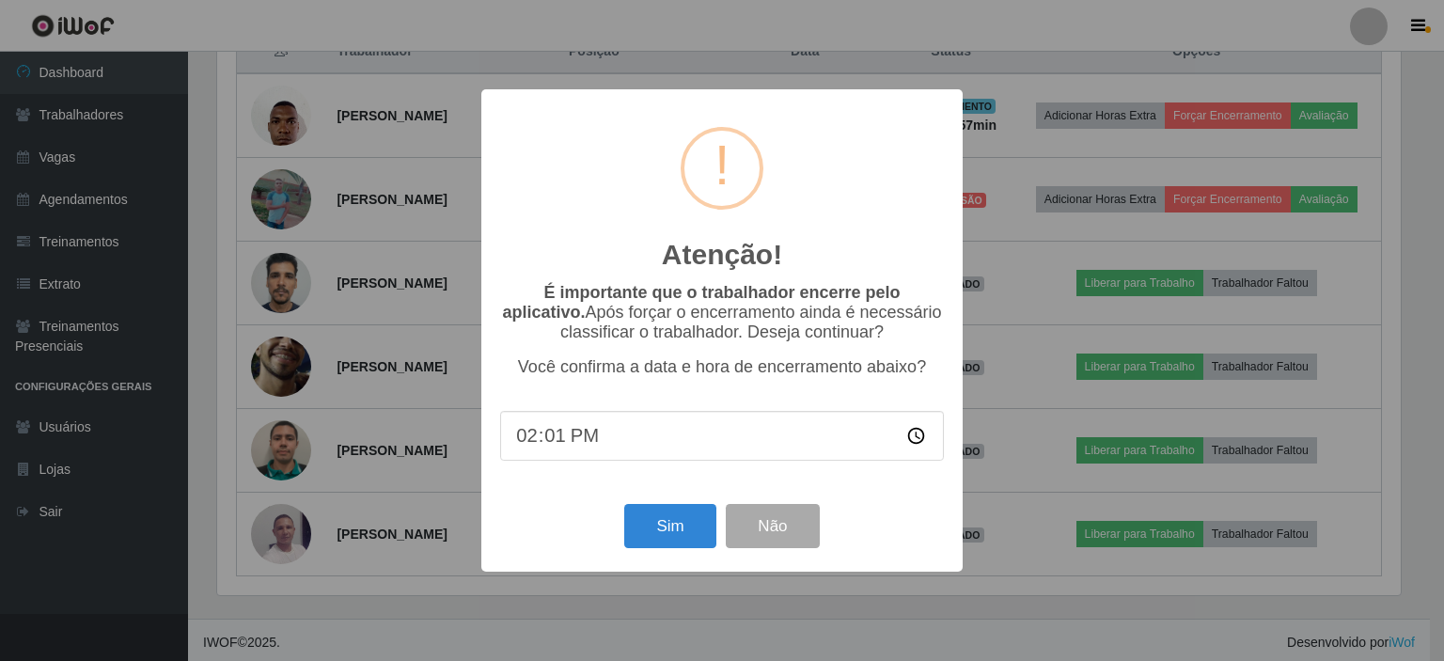
type input "14:18"
click at [683, 523] on button "Sim" at bounding box center [669, 526] width 91 height 44
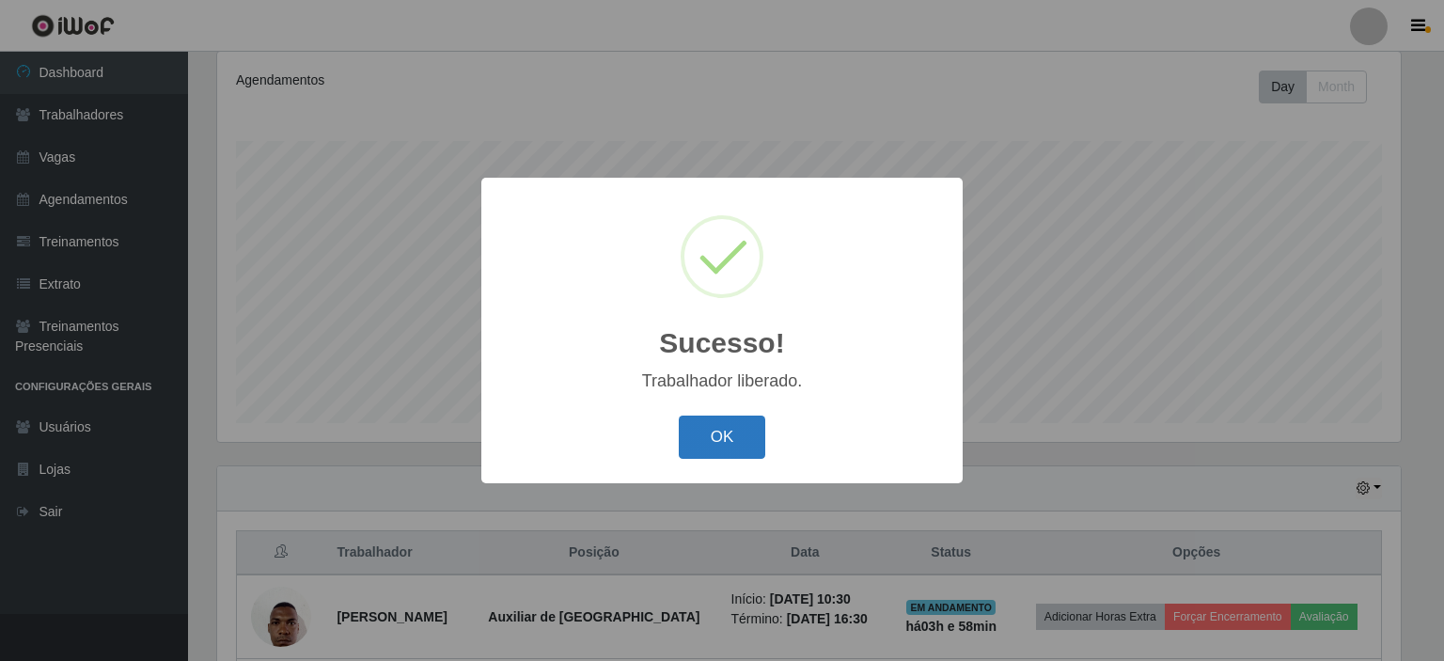
click at [732, 428] on button "OK" at bounding box center [722, 438] width 87 height 44
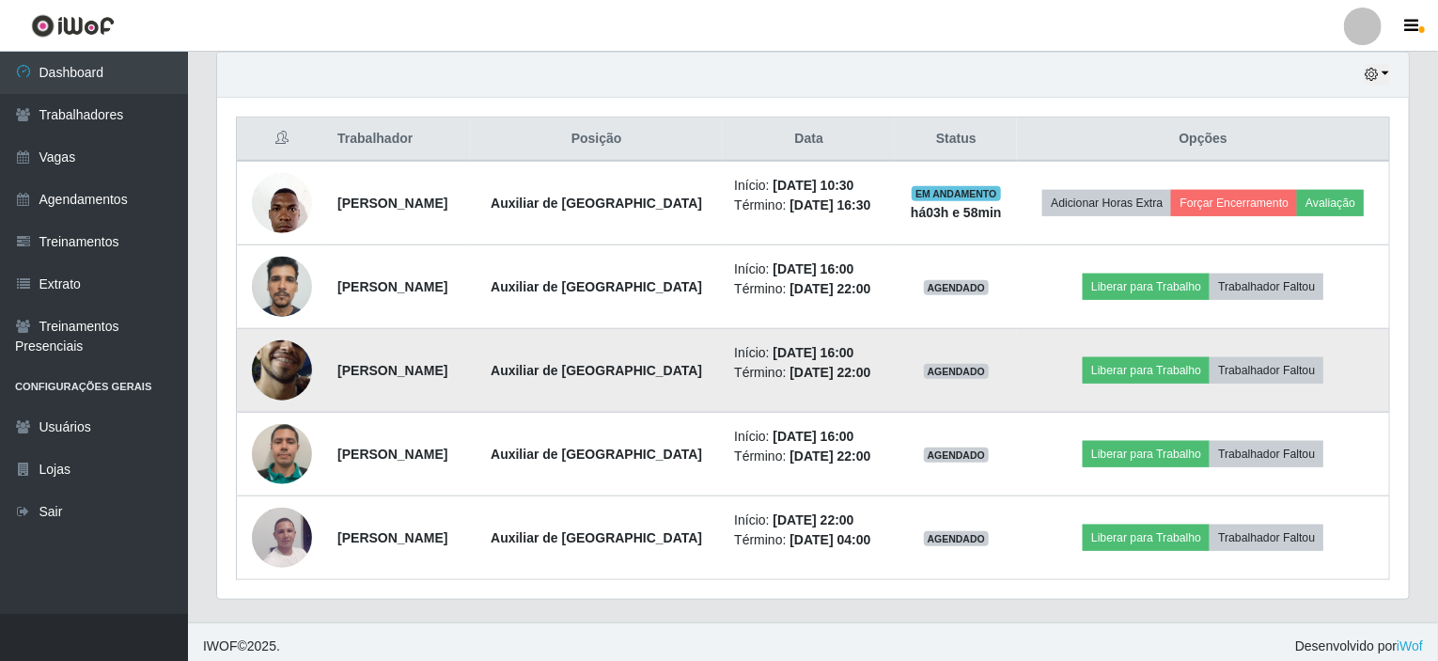
scroll to position [667, 0]
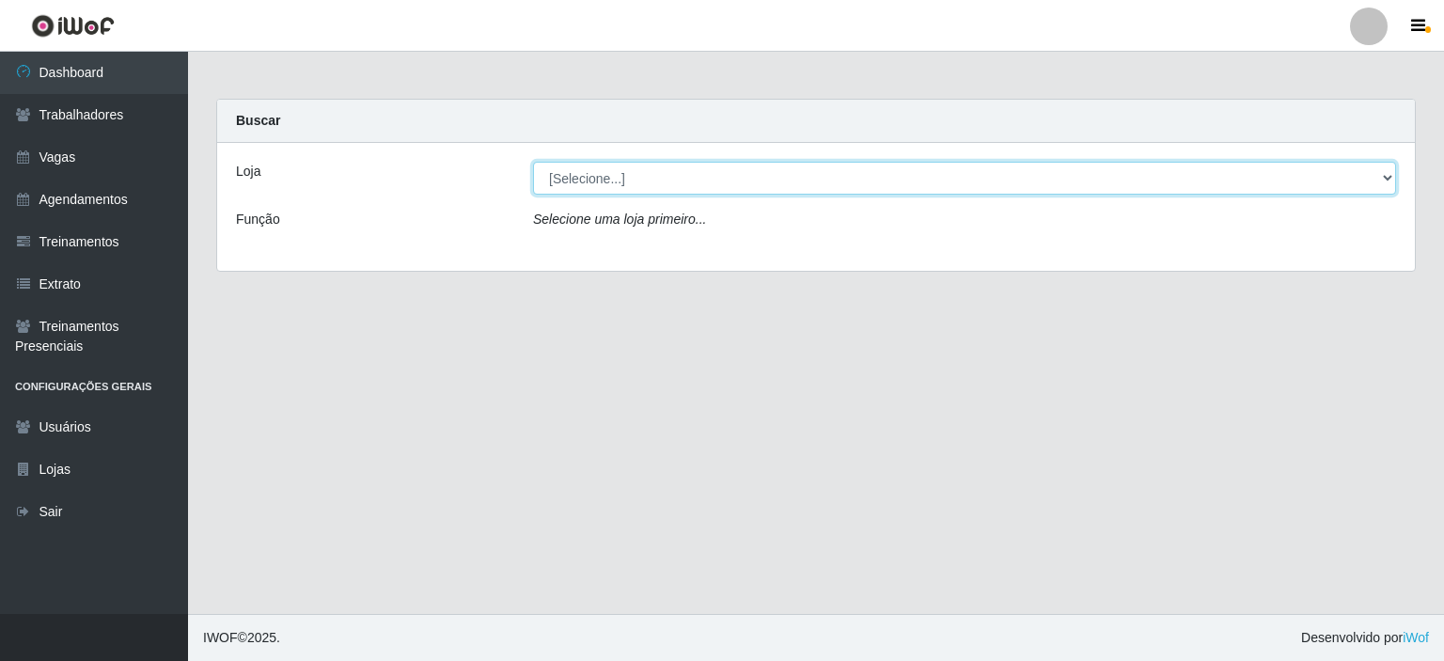
click at [839, 183] on select "[Selecione...] Iskisita Atakado - Centro de Distribuição" at bounding box center [964, 178] width 863 height 33
select select "425"
click at [533, 162] on select "[Selecione...] Iskisita Atakado - Centro de Distribuição" at bounding box center [964, 178] width 863 height 33
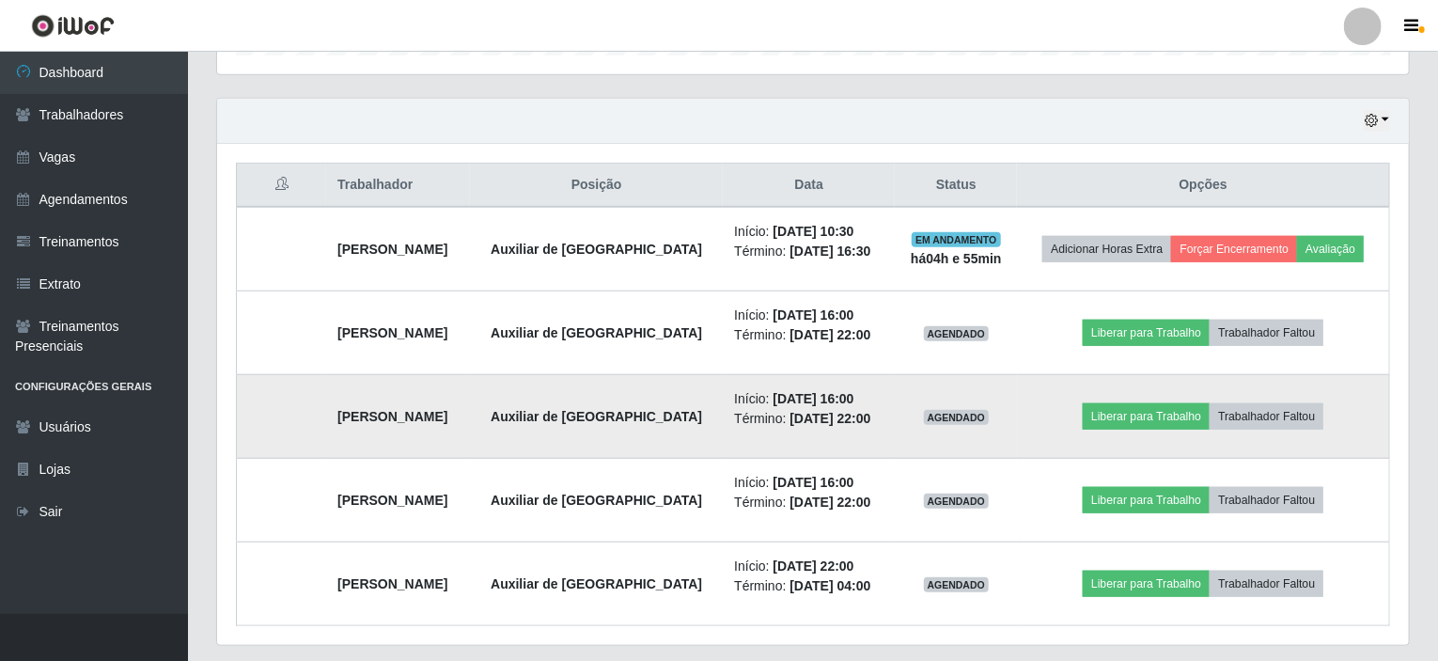
scroll to position [667, 0]
